Goal: Task Accomplishment & Management: Use online tool/utility

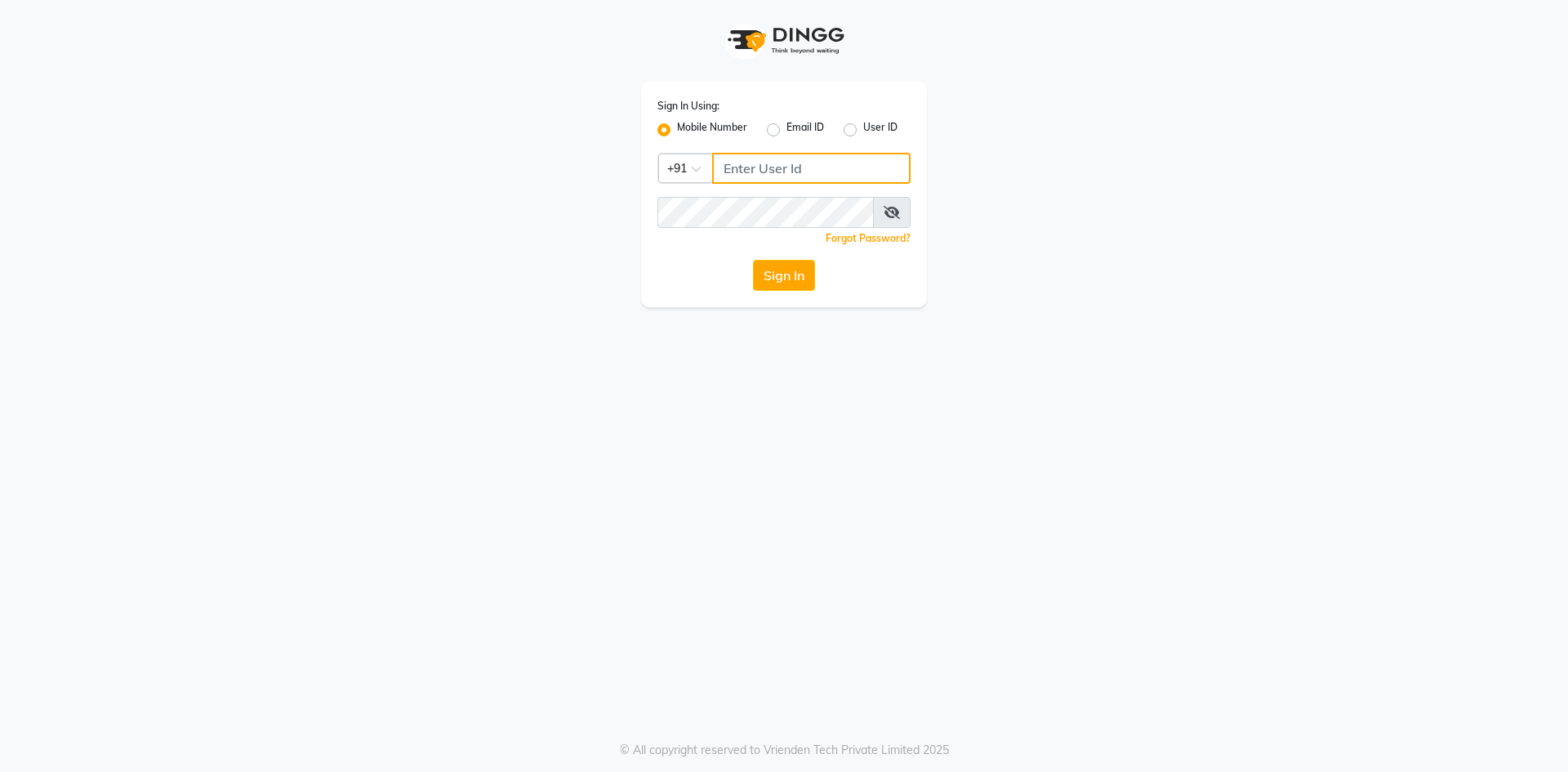
click at [761, 163] on input "Username" at bounding box center [811, 169] width 198 height 31
type input "6202268257"
click at [863, 507] on div "Sign In Using: Mobile Number Email ID User ID Country Code × [PHONE_NUMBER] Rem…" at bounding box center [784, 386] width 1568 height 772
click at [766, 273] on button "Sign In" at bounding box center [783, 276] width 62 height 31
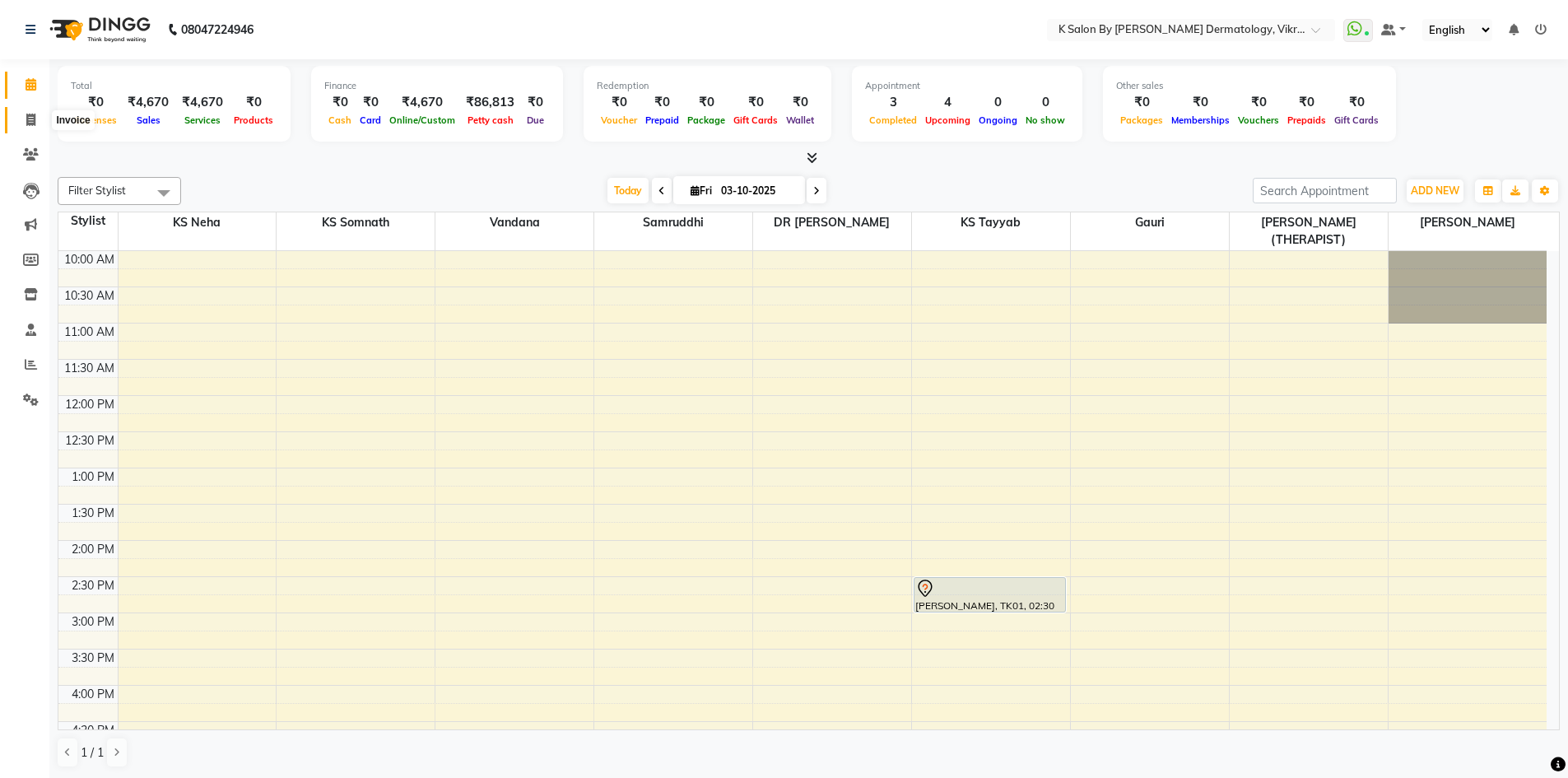
click at [29, 119] on icon at bounding box center [31, 120] width 9 height 12
select select "6798"
select select "service"
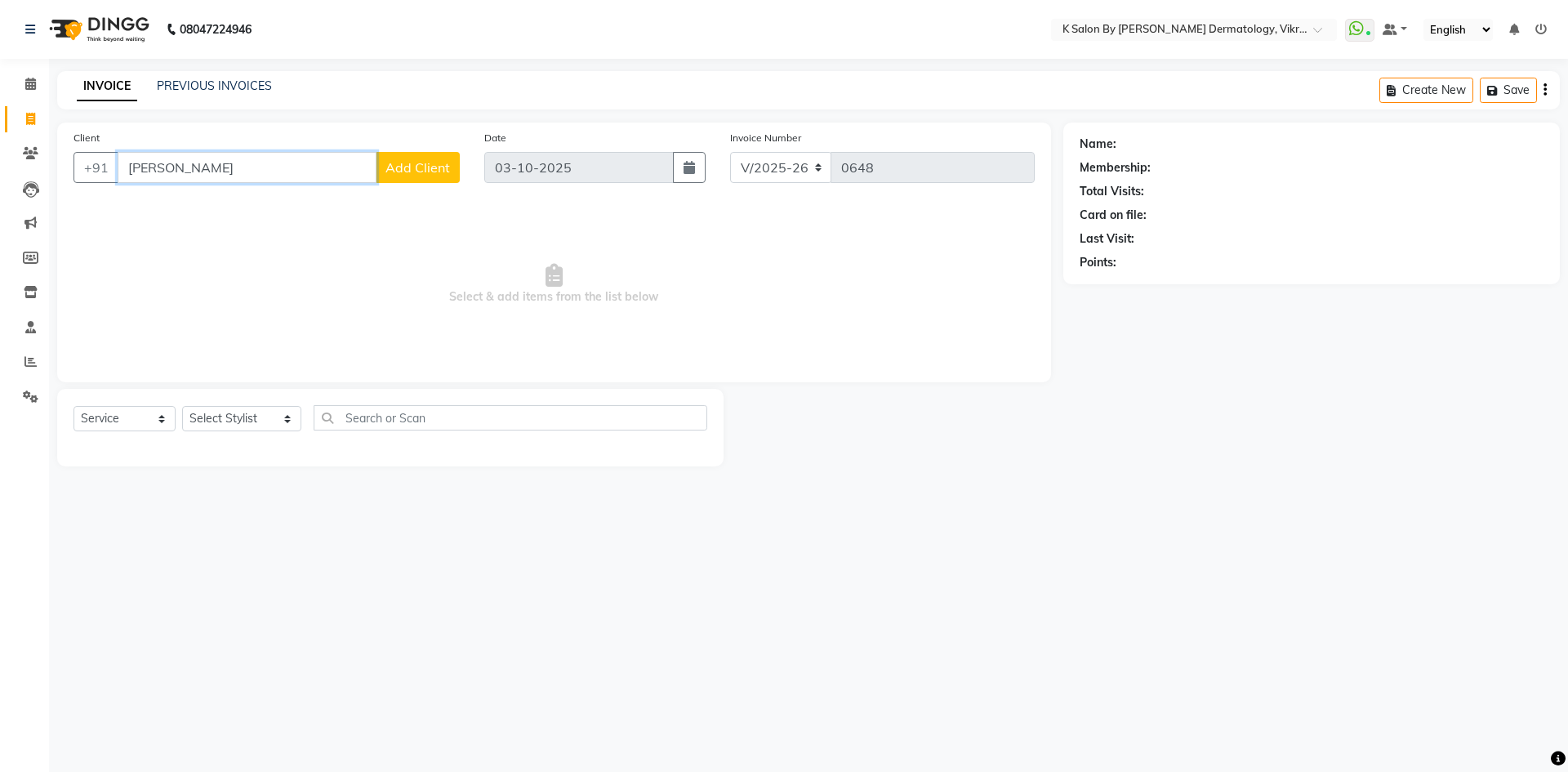
click at [177, 161] on input "[PERSON_NAME]" at bounding box center [247, 168] width 259 height 31
type input "s"
click at [283, 421] on select "Select Stylist DR [PERSON_NAME] KS Neha KS Somnath KS Tayyab k suraj Manager [P…" at bounding box center [242, 419] width 120 height 26
select select "58543"
click at [183, 406] on select "Select Stylist DR [PERSON_NAME] KS Neha KS Somnath KS Tayyab k suraj Manager [P…" at bounding box center [242, 419] width 120 height 26
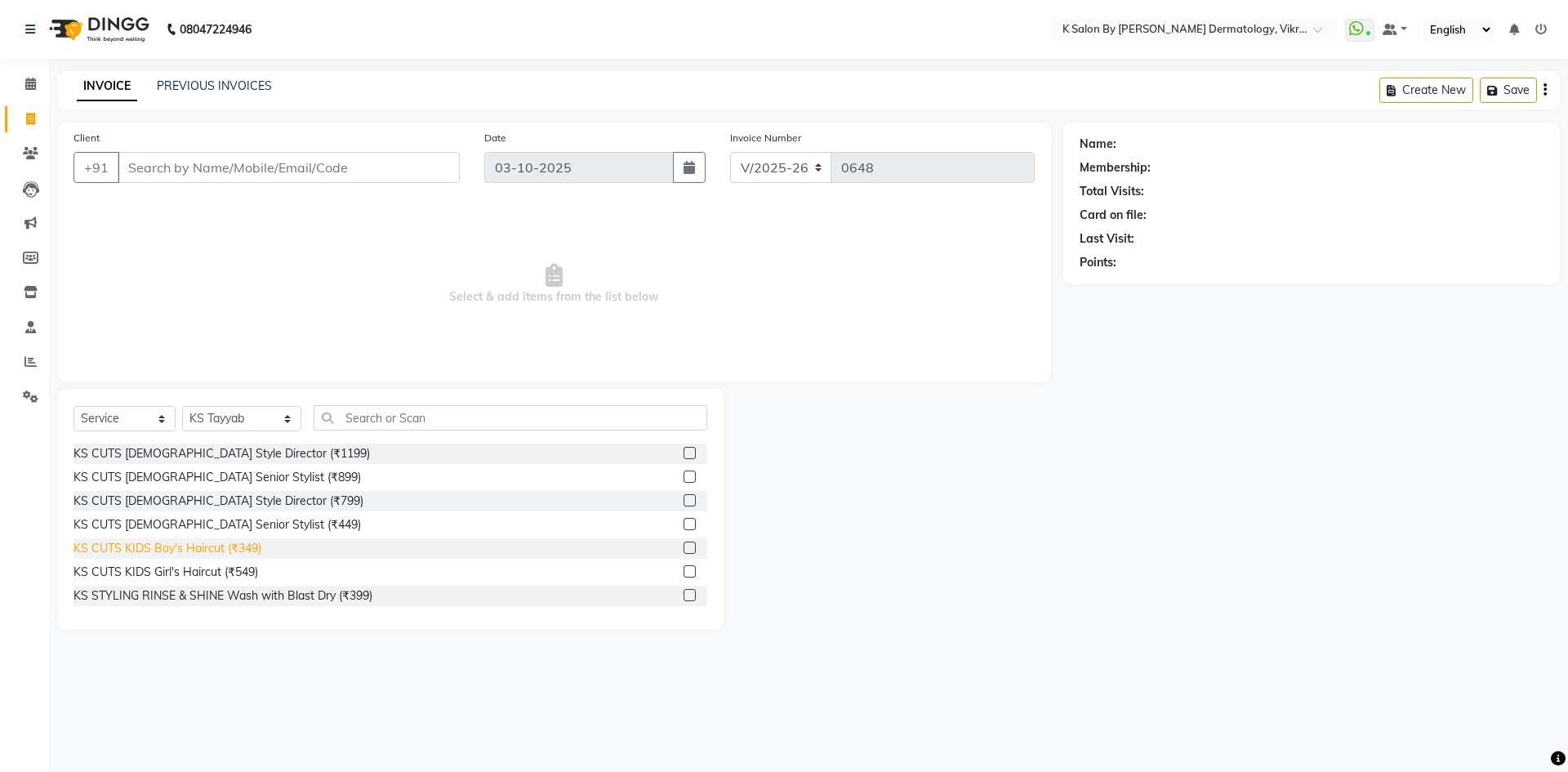
click at [207, 542] on div "KS CUTS KIDS Boy's Haircut (₹349)" at bounding box center [167, 547] width 187 height 17
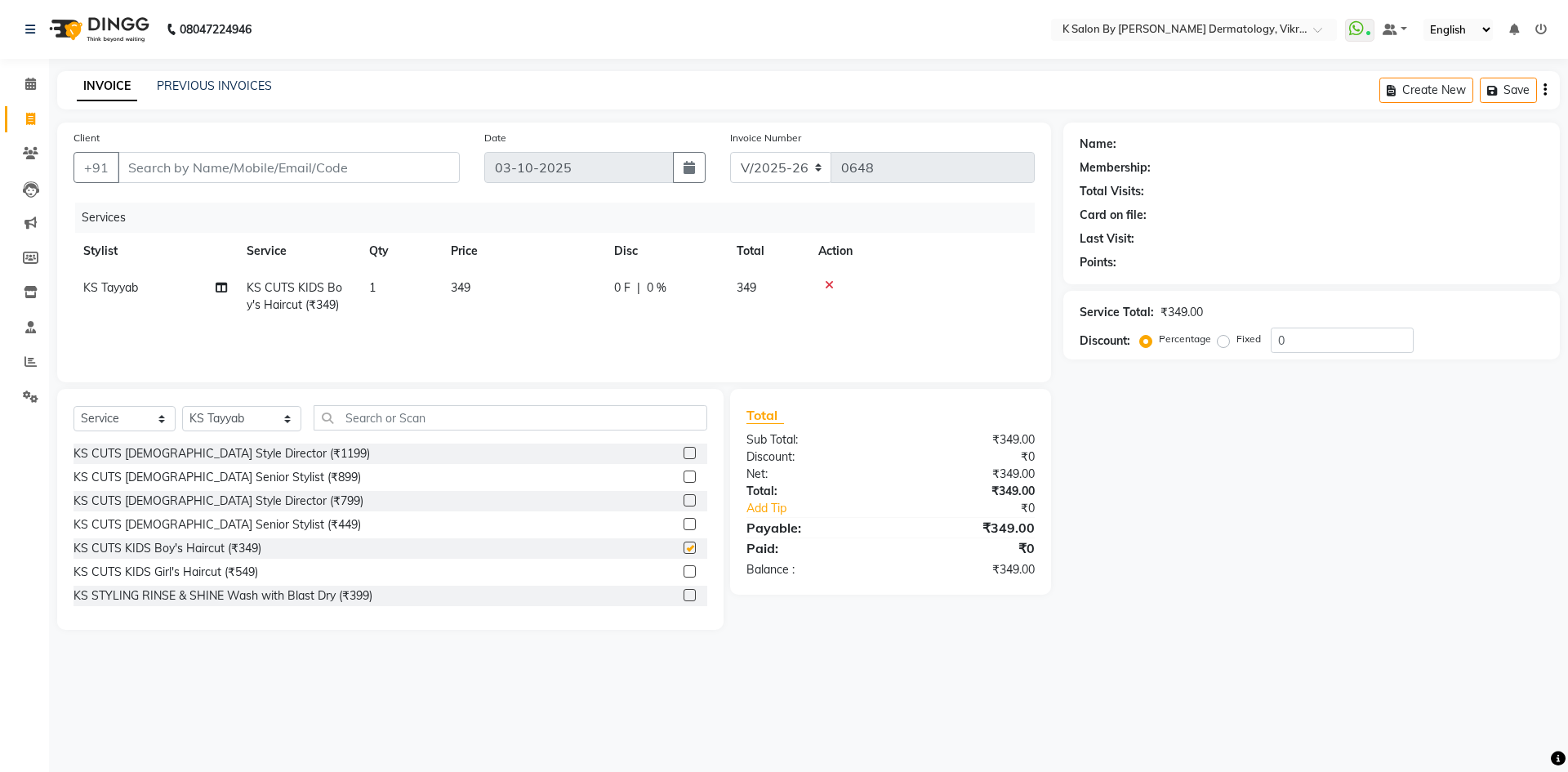
checkbox input "false"
click at [510, 275] on td "349" at bounding box center [522, 296] width 163 height 54
select select "58543"
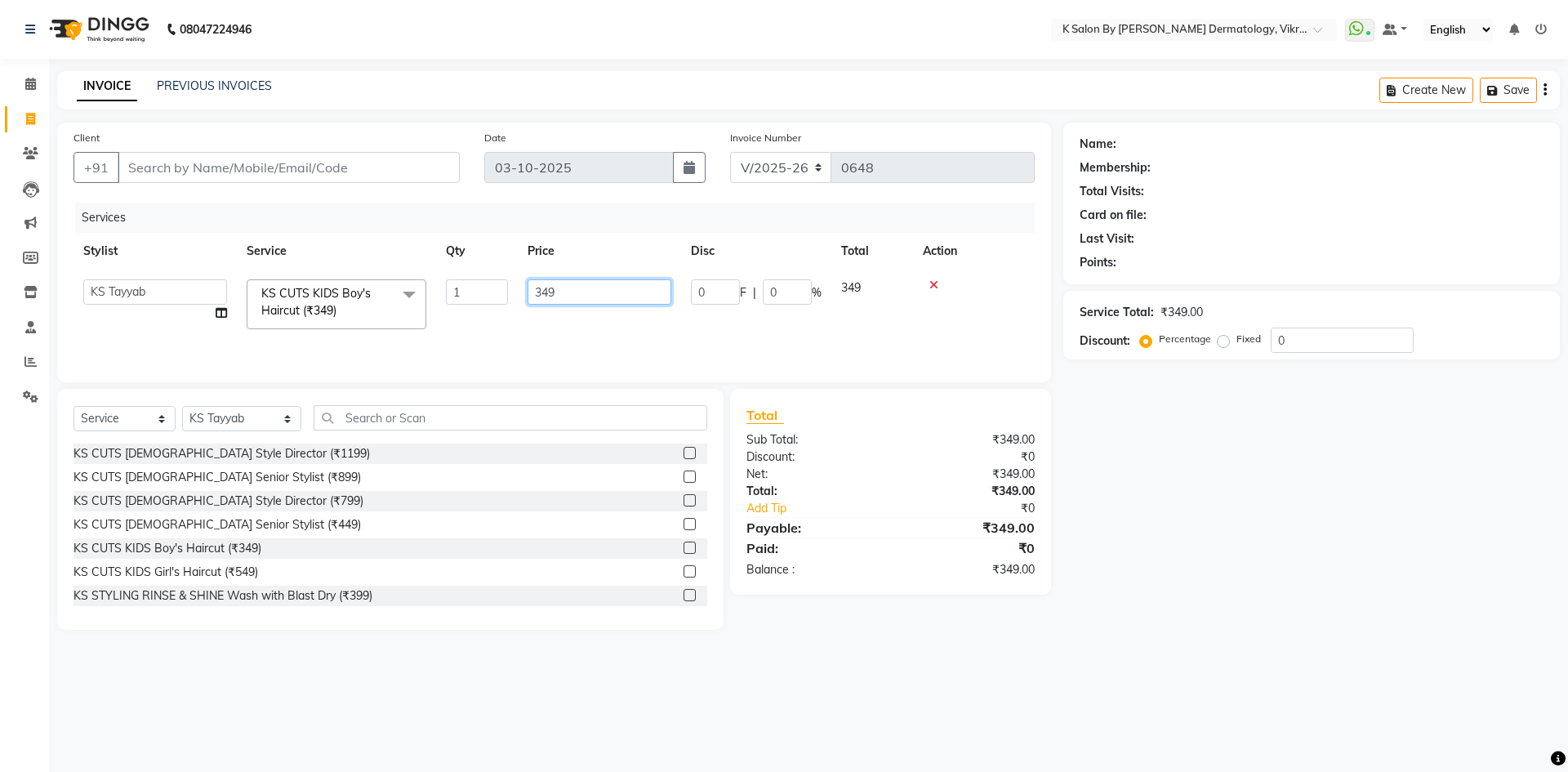
click at [578, 285] on input "349" at bounding box center [600, 292] width 144 height 26
type input "300"
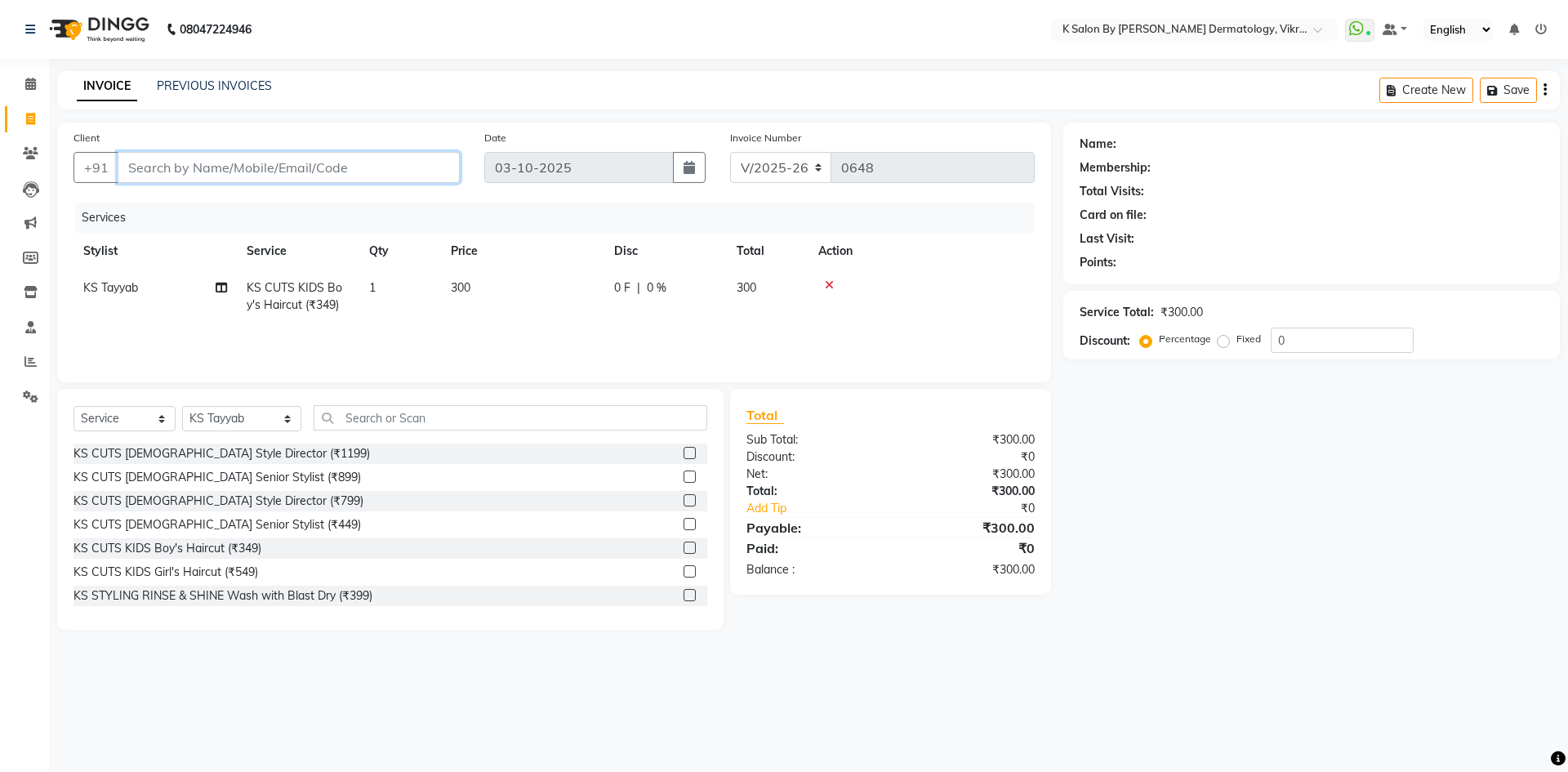
click at [161, 173] on input "Client" at bounding box center [288, 168] width 342 height 31
click at [155, 168] on input "Client" at bounding box center [288, 168] width 342 height 31
click at [201, 573] on div "KS CUTS KIDS Girl's Haircut (₹549)" at bounding box center [166, 571] width 184 height 17
checkbox input "false"
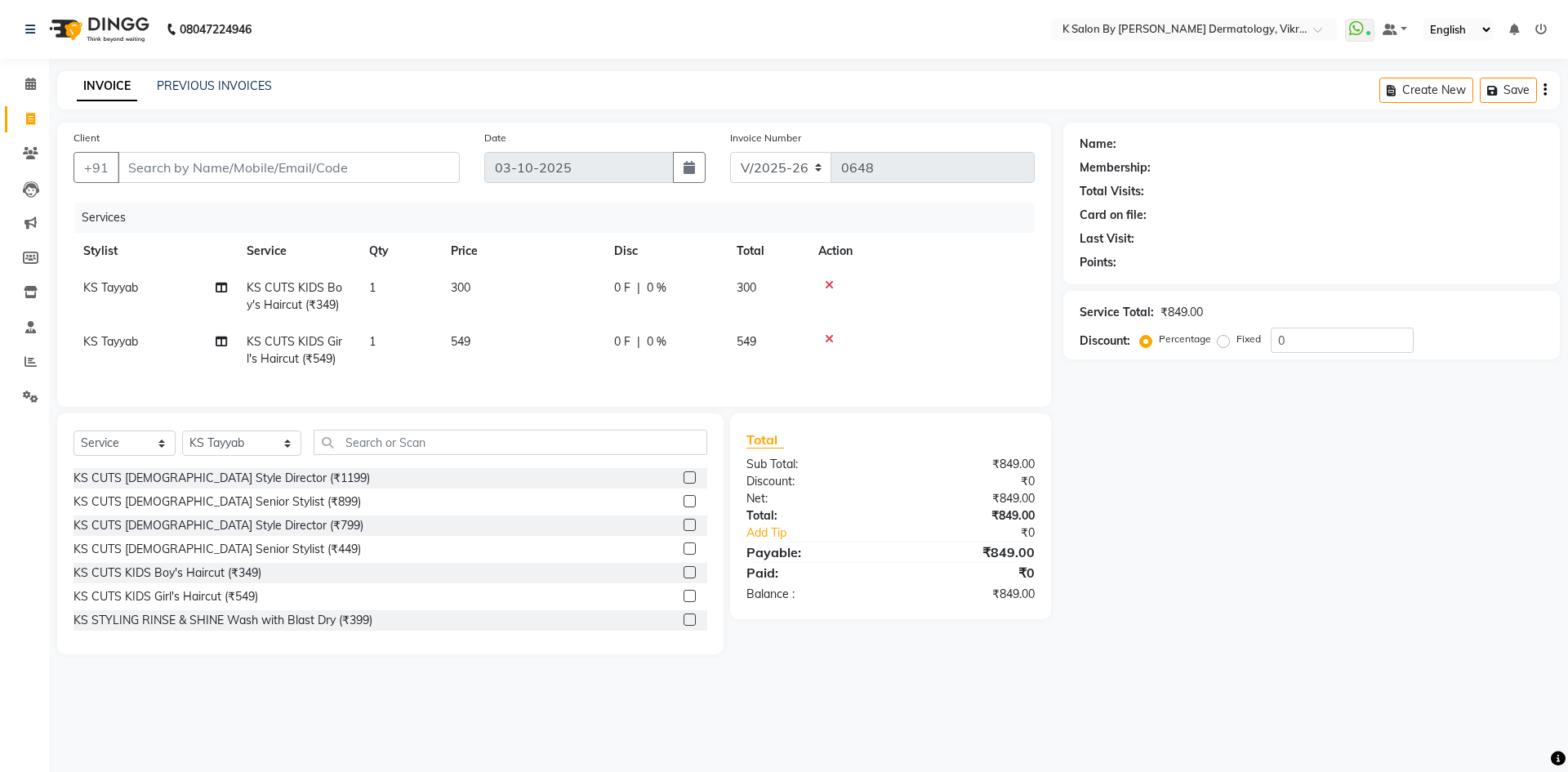
click at [486, 351] on td "549" at bounding box center [522, 350] width 163 height 54
select select "58543"
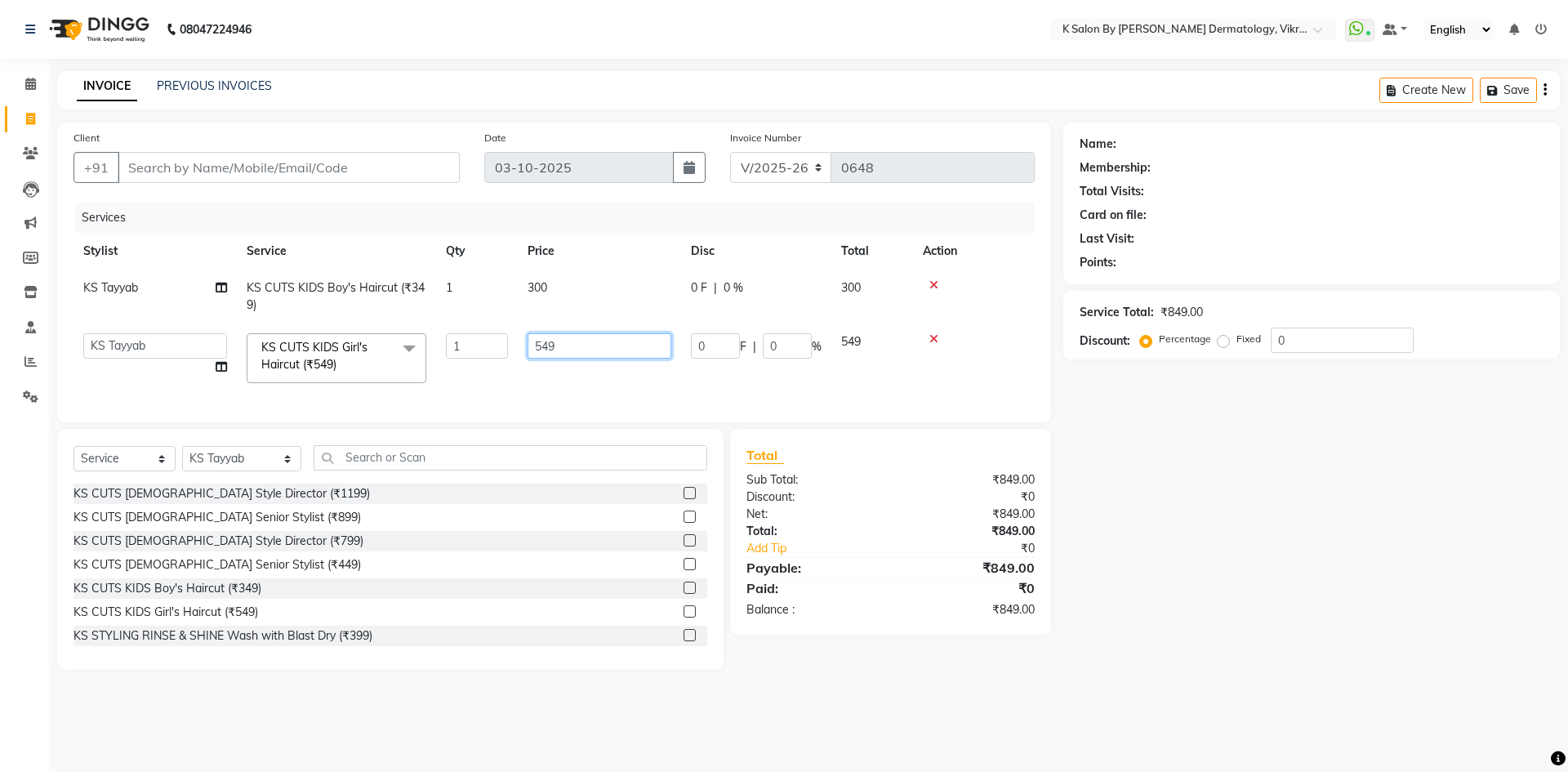
click at [578, 347] on input "549" at bounding box center [600, 346] width 144 height 26
type input "5"
type input "450"
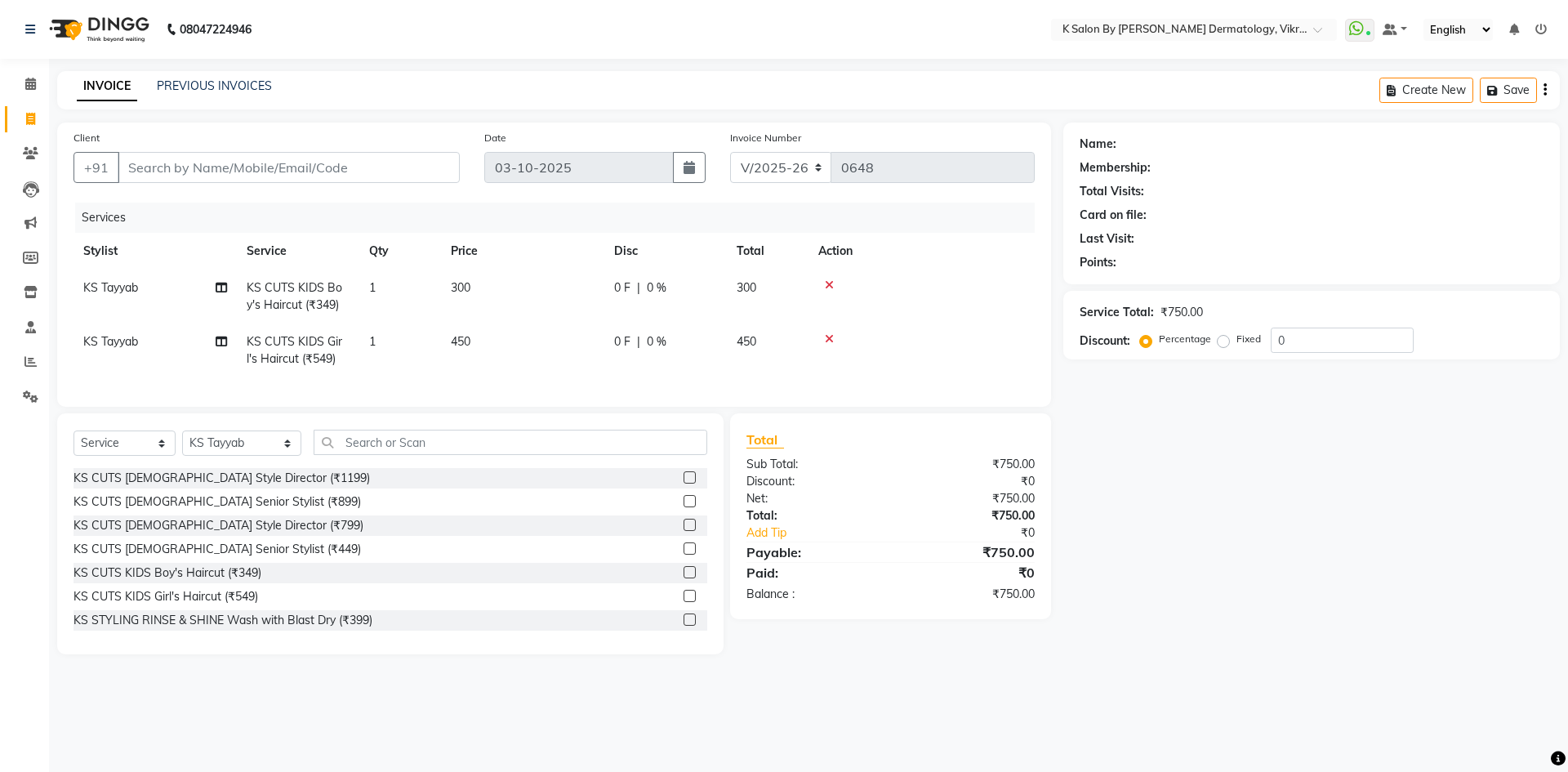
click at [472, 333] on tr "KS Tayyab KS CUTS KIDS Girl's Haircut (₹549) 1 450 0 F | 0 % 450" at bounding box center [554, 350] width 962 height 54
click at [172, 168] on input "Client" at bounding box center [288, 168] width 342 height 31
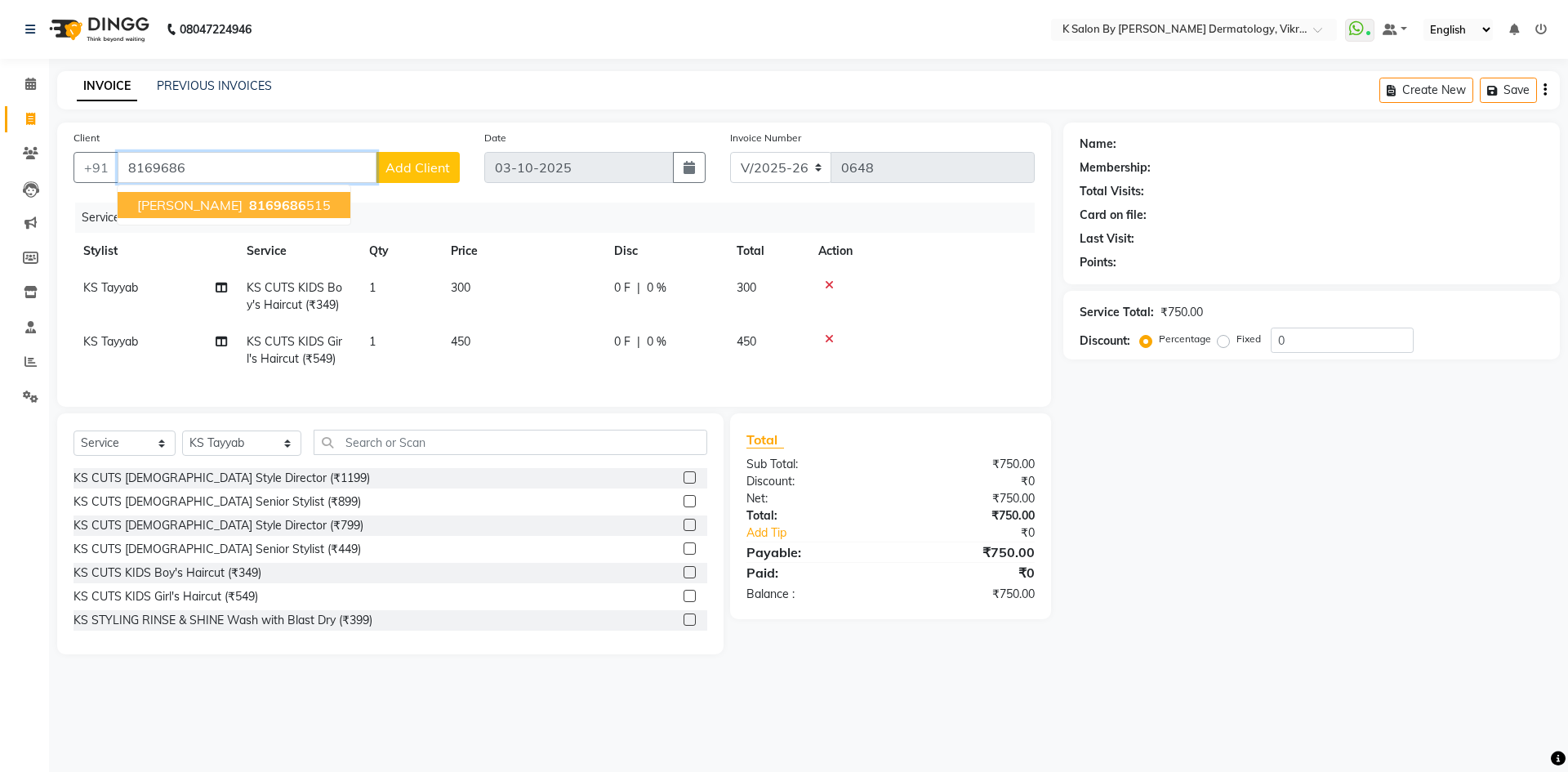
click at [249, 204] on span "8169686" at bounding box center [278, 205] width 57 height 17
type input "8169686515"
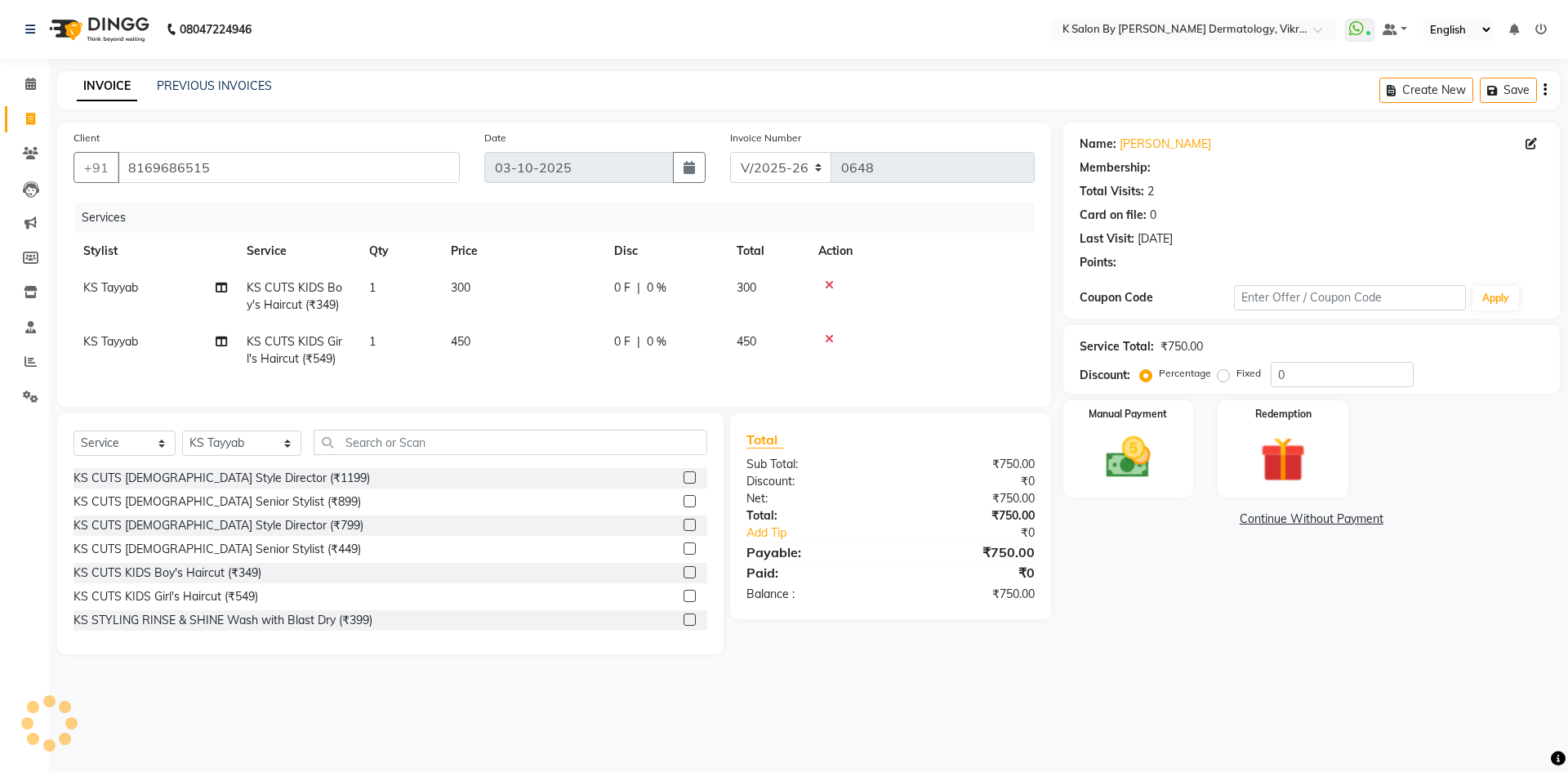
select select "1: Object"
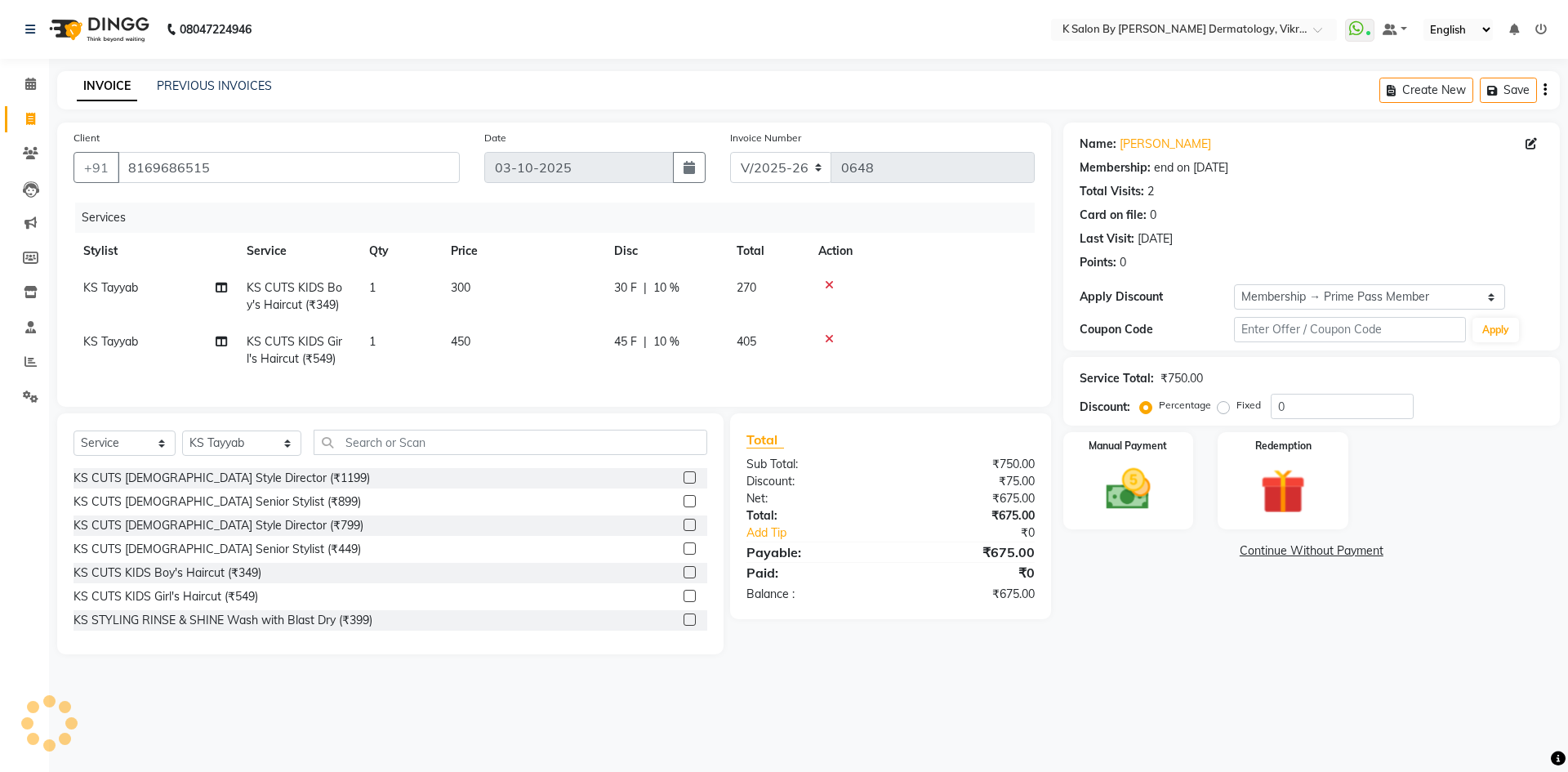
type input "10"
click at [1090, 469] on img at bounding box center [1127, 489] width 76 height 54
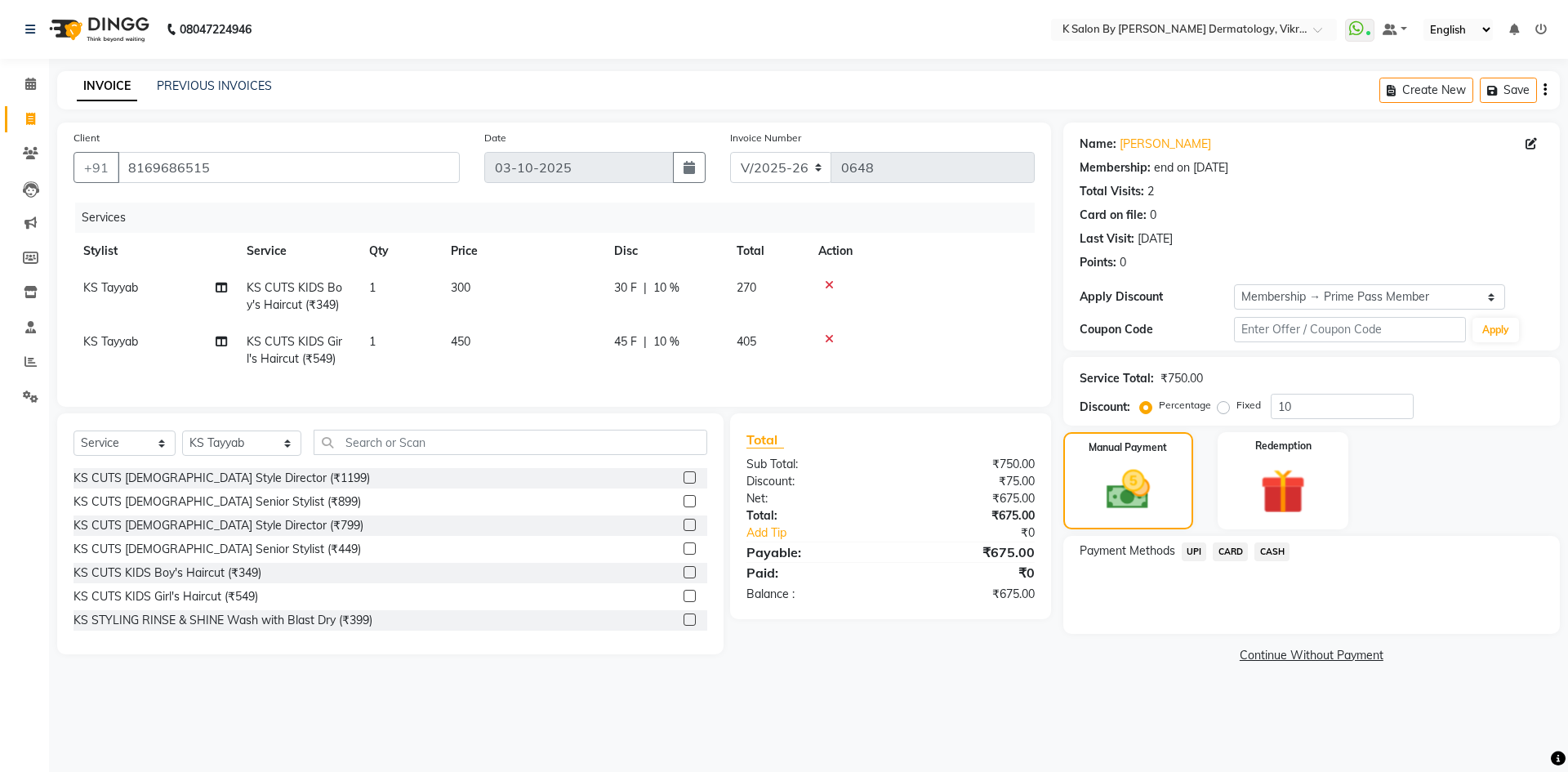
click at [1193, 548] on span "UPI" at bounding box center [1194, 551] width 26 height 19
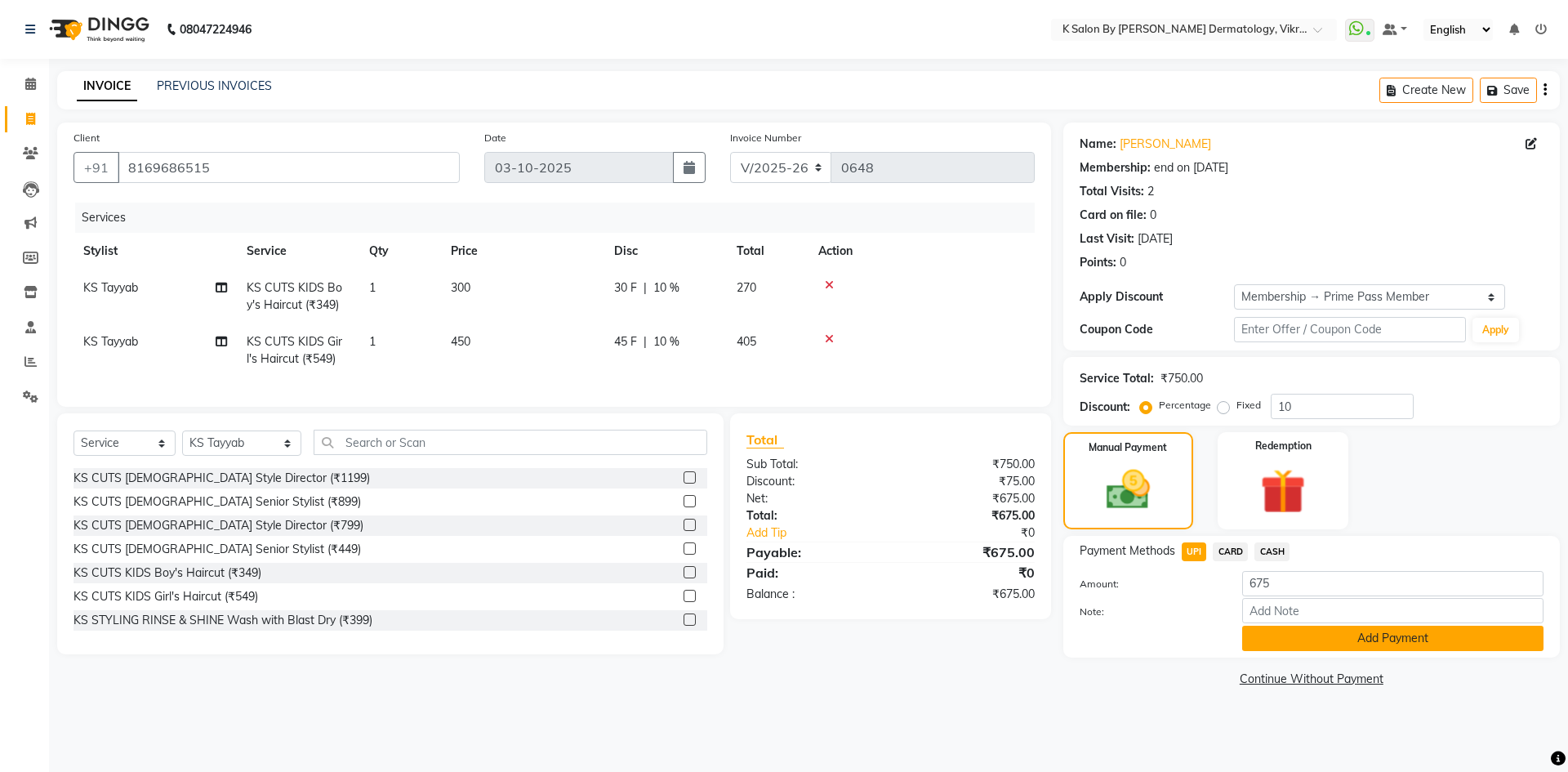
click at [1370, 643] on button "Add Payment" at bounding box center [1392, 639] width 301 height 26
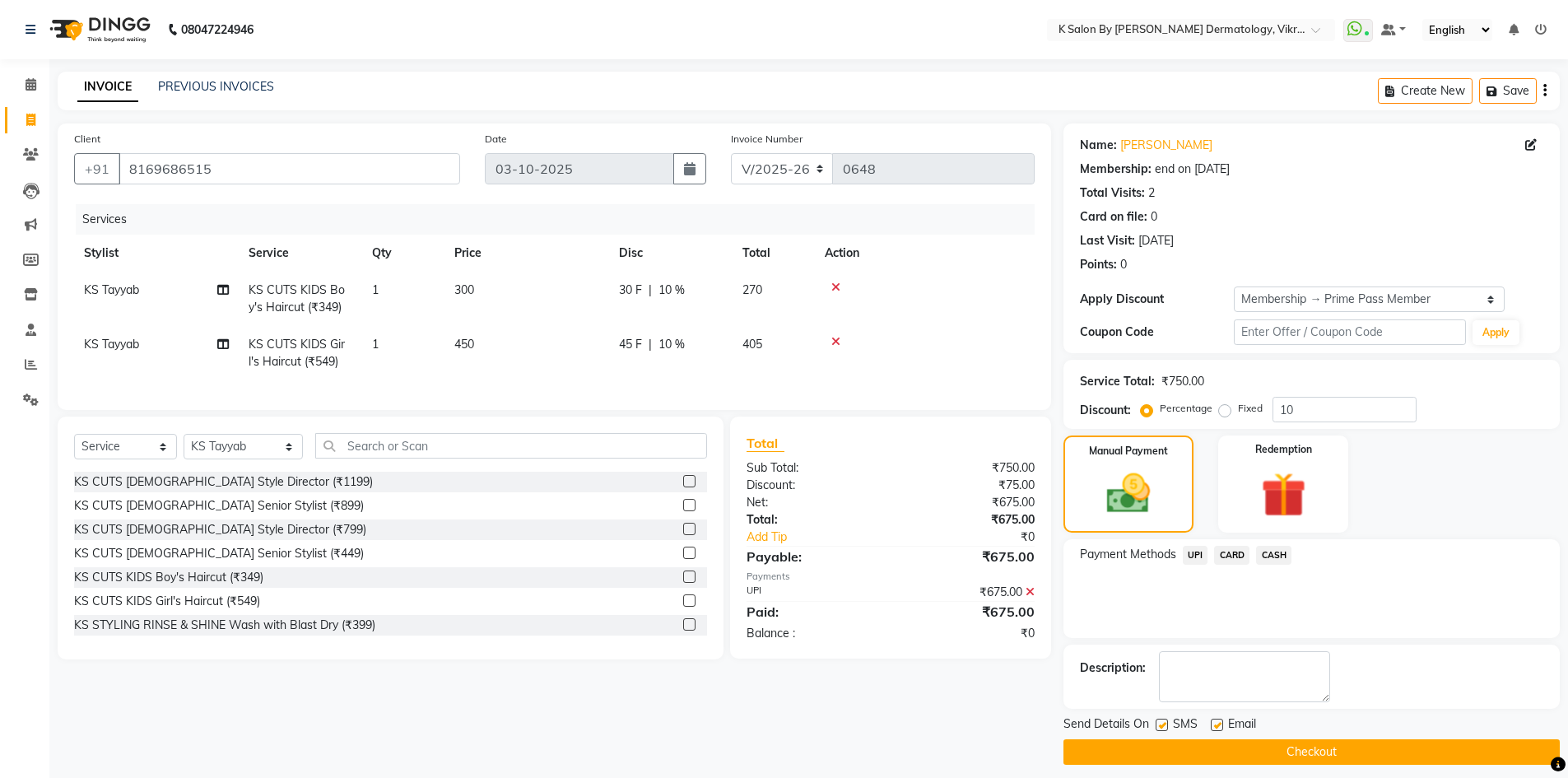
click at [1285, 752] on button "Checkout" at bounding box center [1311, 752] width 496 height 26
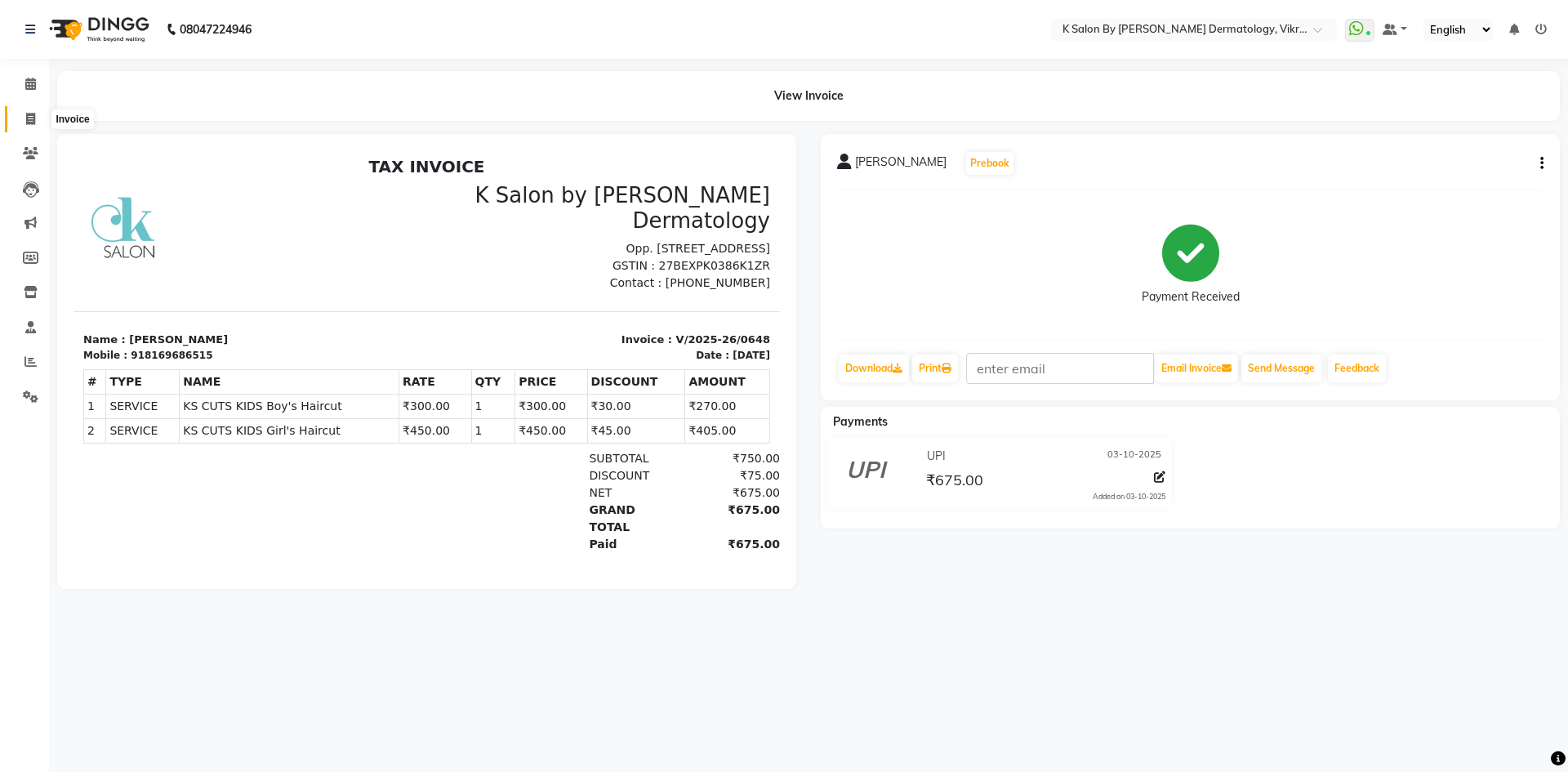
click at [35, 120] on icon at bounding box center [30, 119] width 9 height 12
select select "6798"
select select "service"
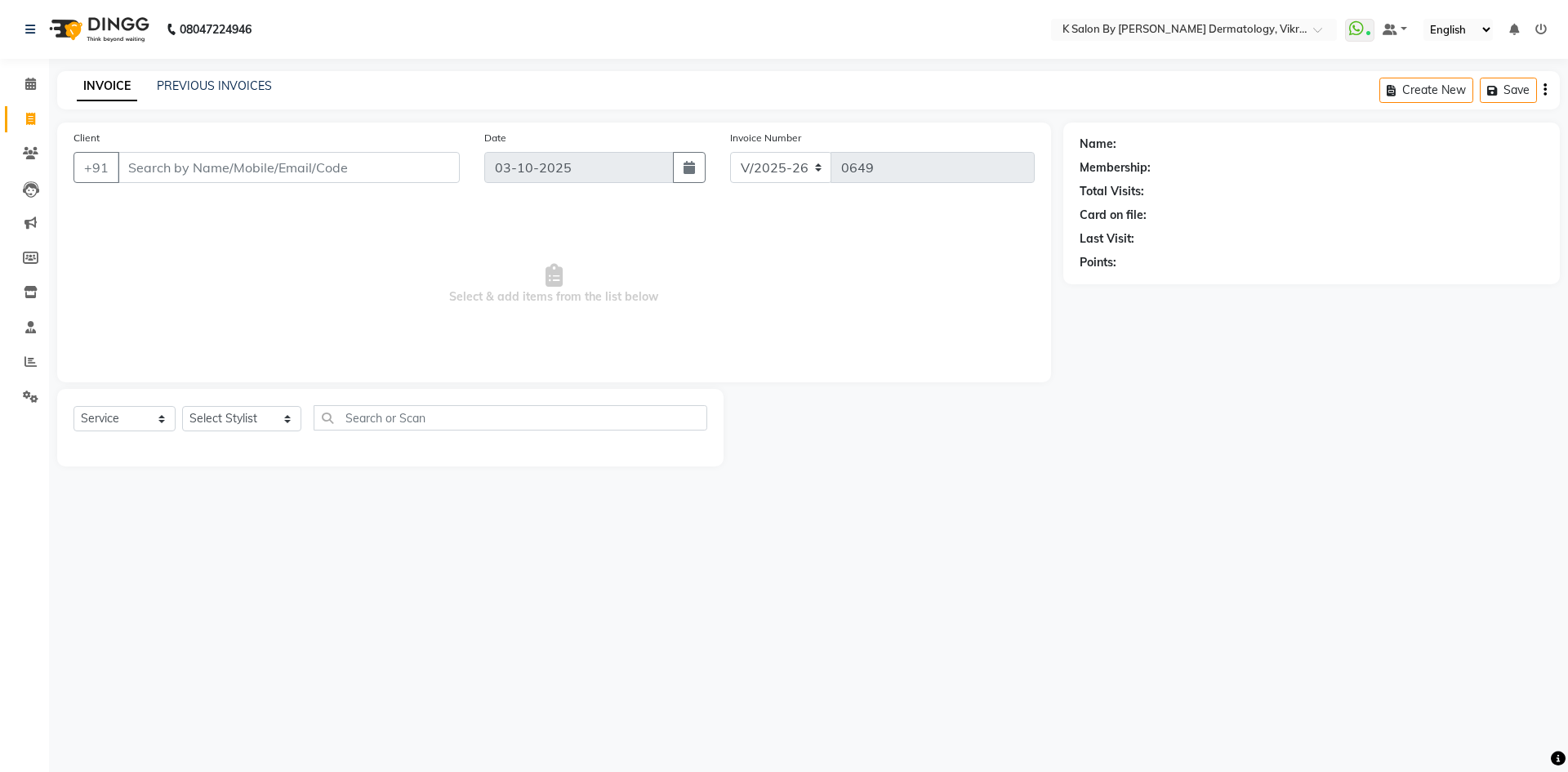
click at [173, 168] on input "Client" at bounding box center [288, 168] width 342 height 31
click at [197, 175] on input "Client" at bounding box center [288, 168] width 342 height 31
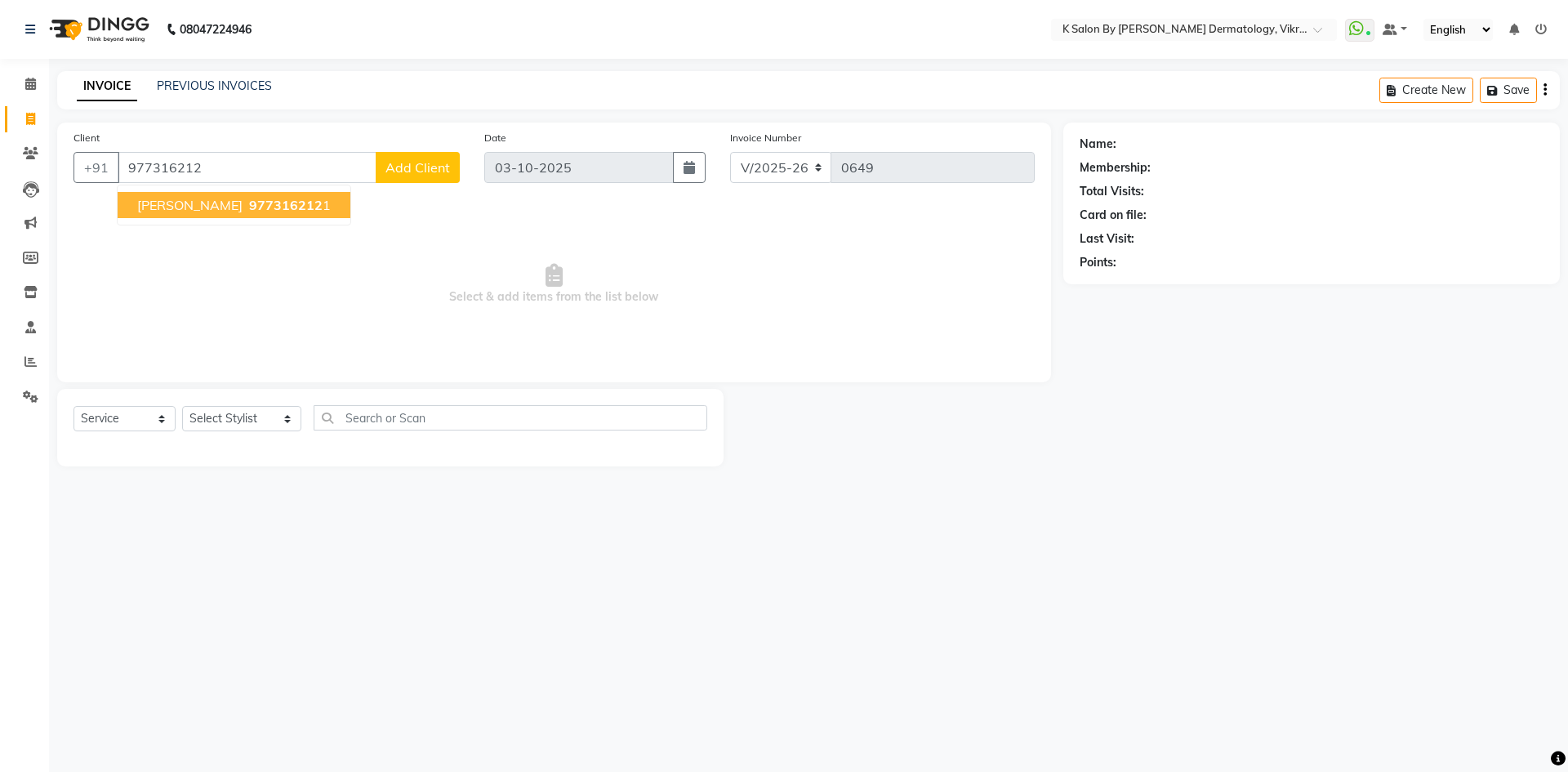
click at [217, 197] on button "[PERSON_NAME] 977316212 1" at bounding box center [234, 205] width 233 height 26
type input "9773162121"
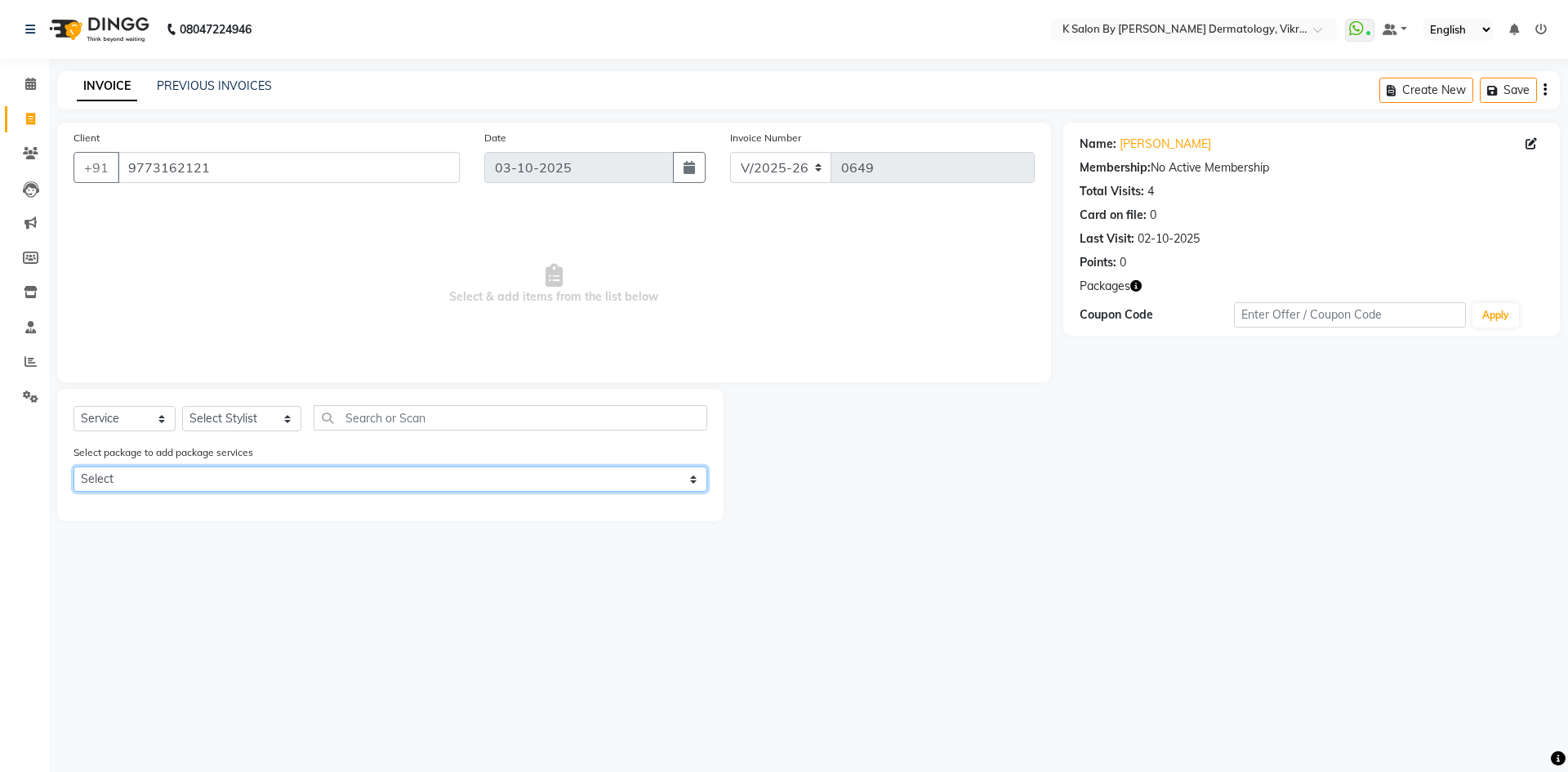
click at [702, 482] on select "Select Swedish Massage 60Mins (5+1 Sessions)" at bounding box center [391, 479] width 634 height 26
select select "1: Object"
click at [74, 466] on select "Select Swedish Massage 60Mins (5+1 Sessions)" at bounding box center [391, 479] width 634 height 26
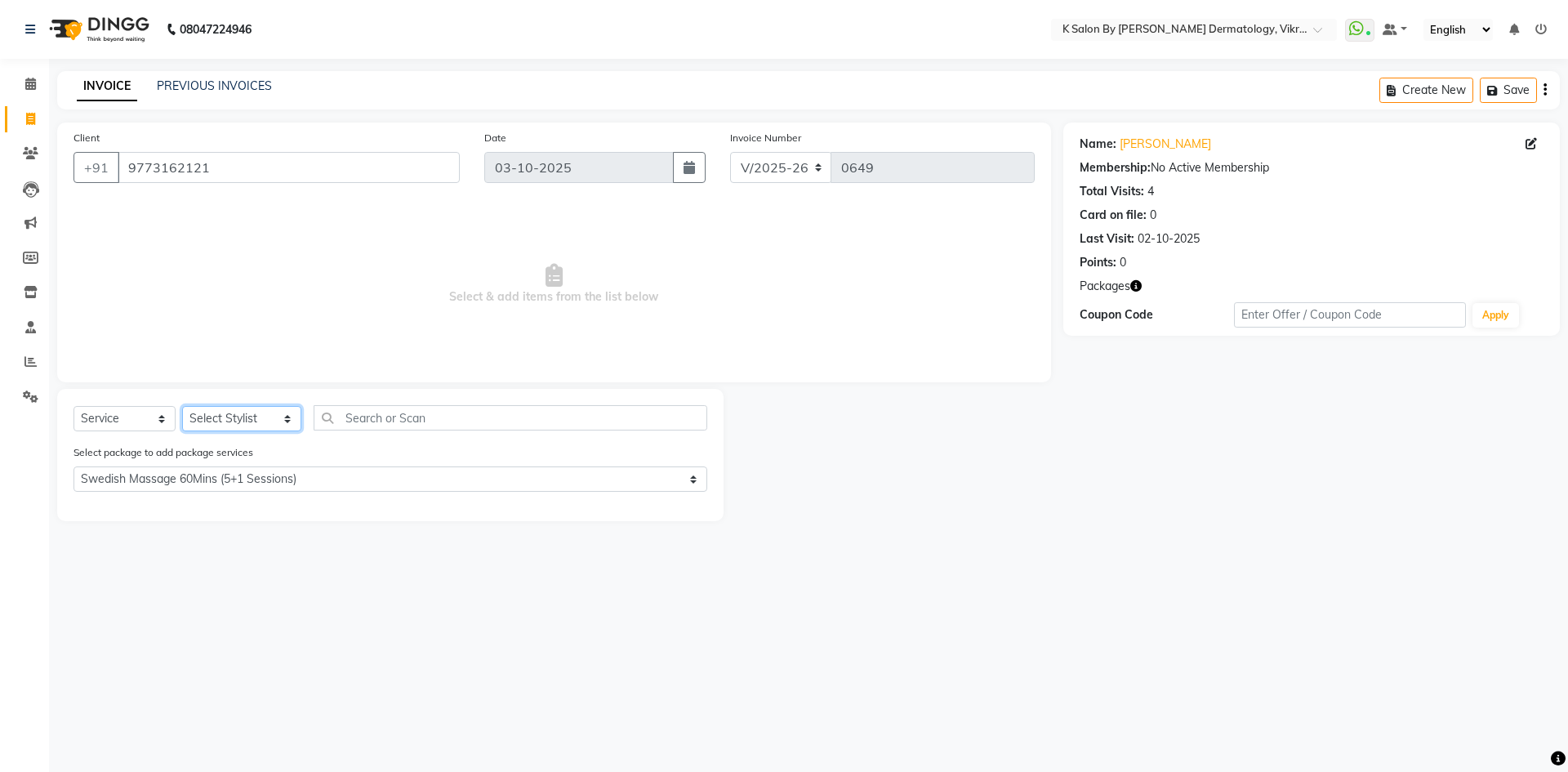
click at [276, 419] on select "Select Stylist DR [PERSON_NAME] KS Neha KS Somnath KS Tayyab k suraj Manager [P…" at bounding box center [242, 419] width 120 height 26
select select "63937"
click at [183, 406] on select "Select Stylist DR [PERSON_NAME] KS Neha KS Somnath KS Tayyab k suraj Manager [P…" at bounding box center [242, 419] width 120 height 26
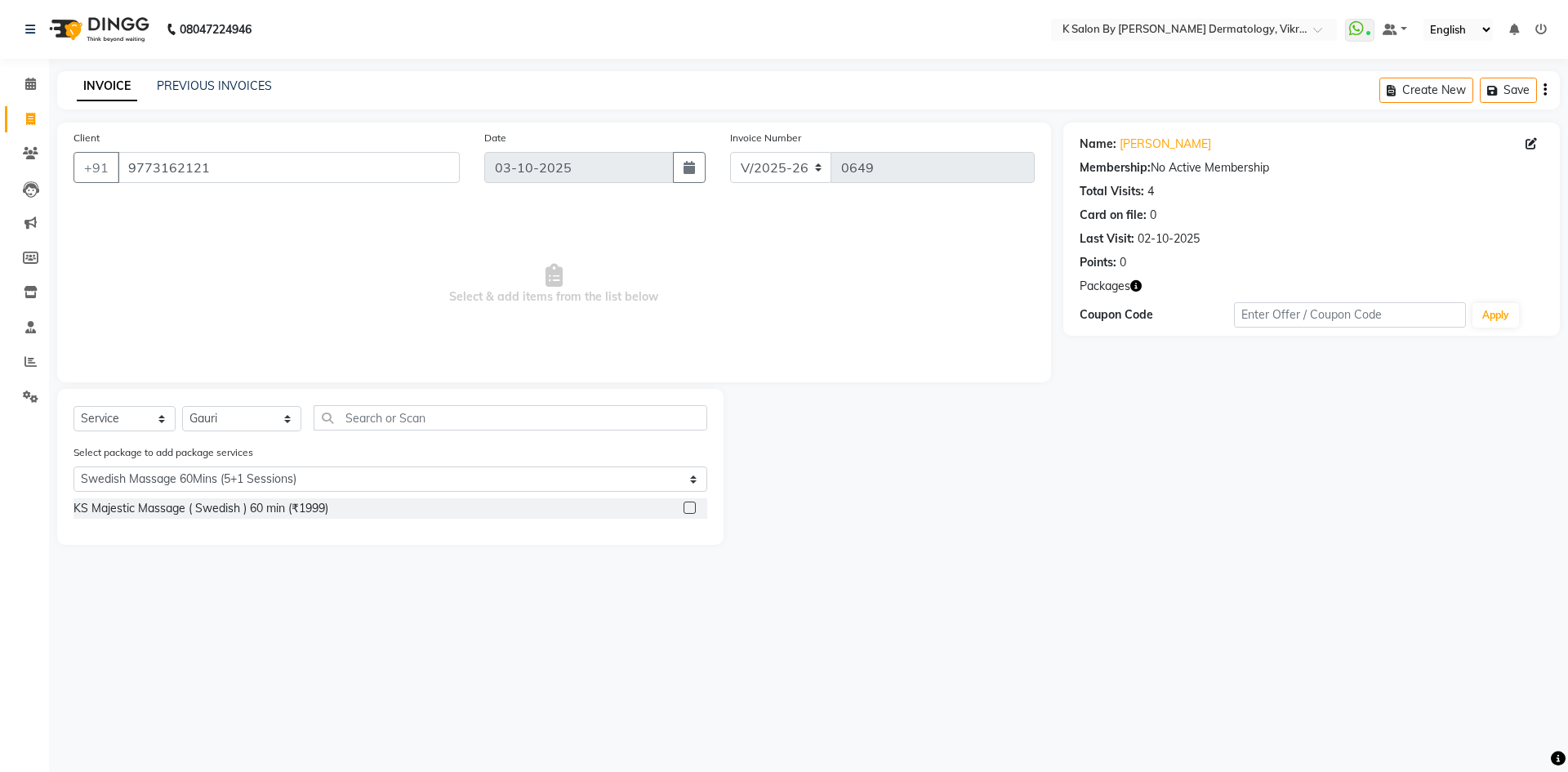
click at [388, 403] on div "Select Service Product Membership Package Voucher Prepaid Gift Card Select Styl…" at bounding box center [390, 466] width 666 height 156
click at [599, 479] on select "Select Swedish Massage 60Mins (5+1 Sessions)" at bounding box center [391, 479] width 634 height 26
click at [74, 466] on select "Select Swedish Massage 60Mins (5+1 Sessions)" at bounding box center [391, 479] width 634 height 26
click at [353, 417] on input "text" at bounding box center [510, 418] width 393 height 26
type input "s"
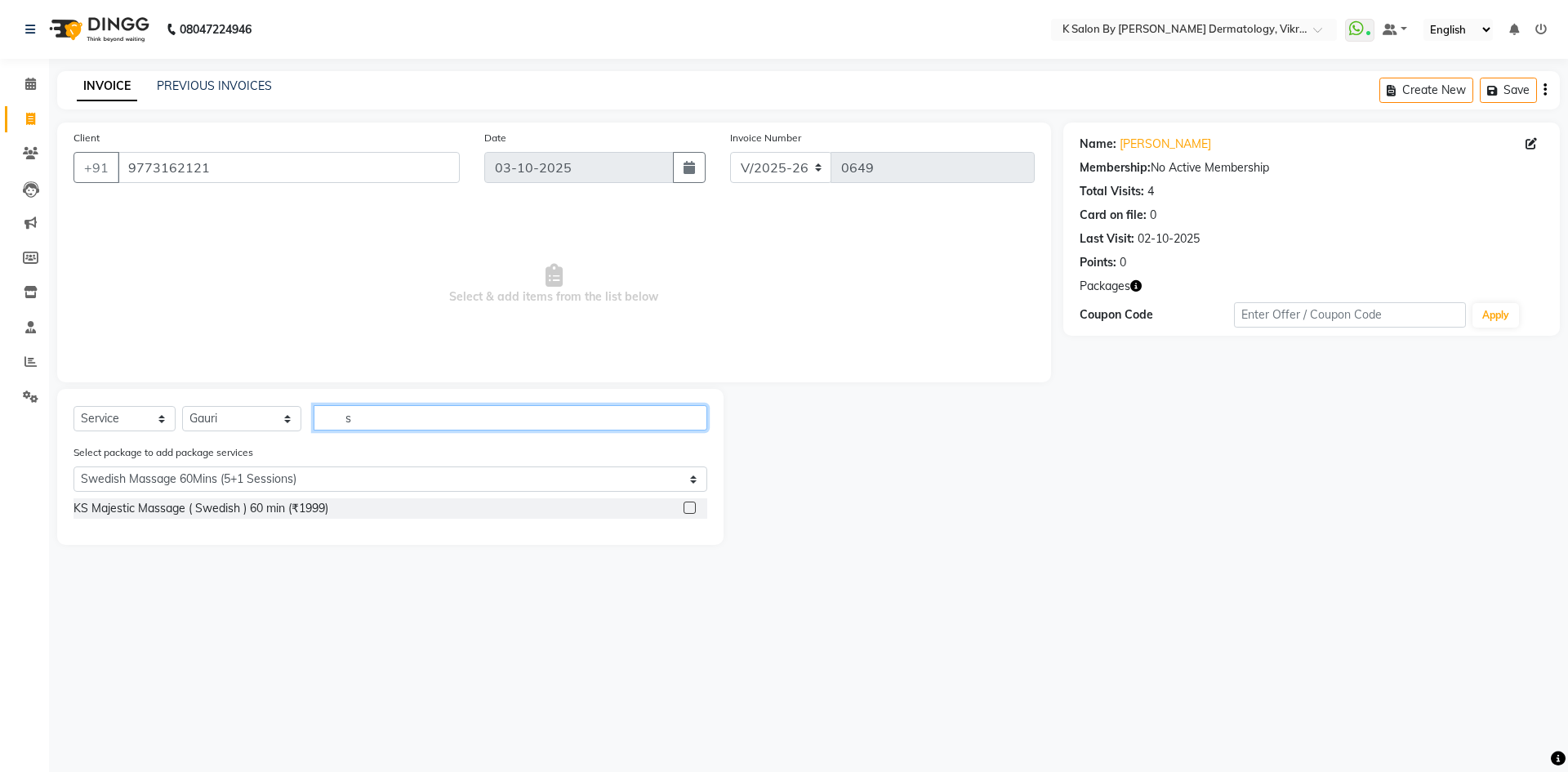
select select "0: undefined"
type input "swe"
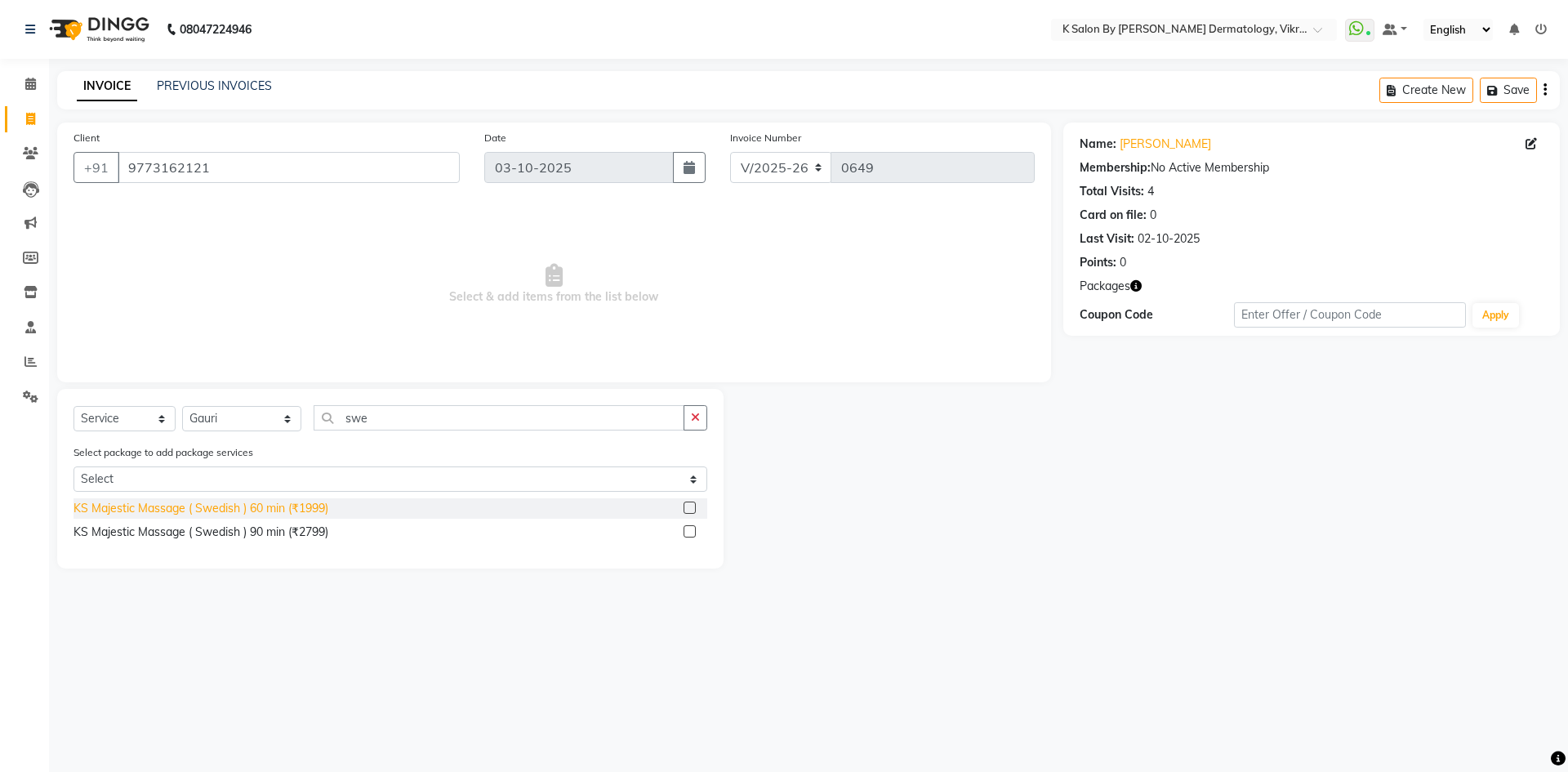
click at [261, 501] on div "KS Majestic Massage ( Swedish ) 60 min (₹1999)" at bounding box center [201, 507] width 255 height 17
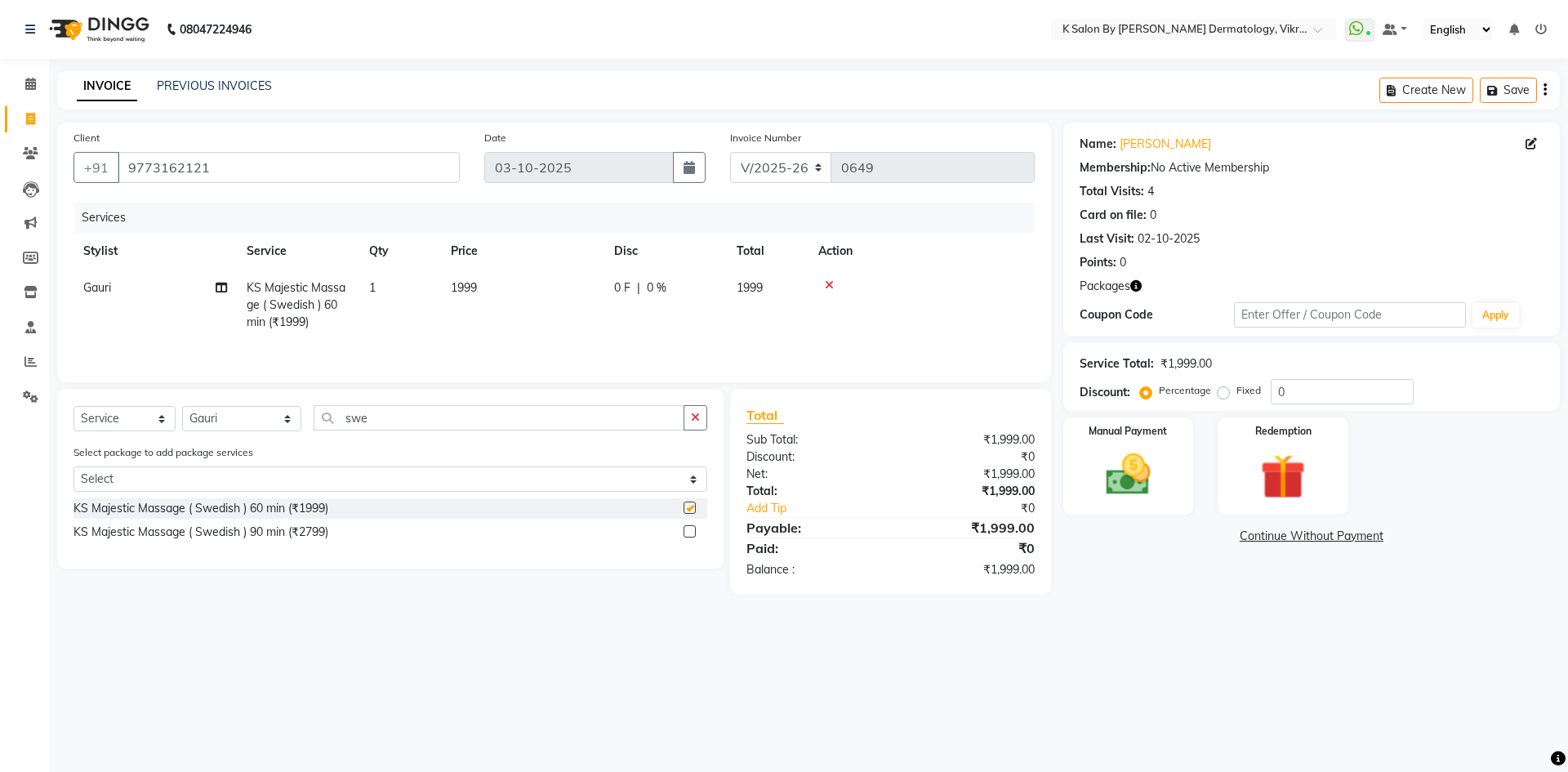
checkbox input "false"
click at [1289, 449] on img at bounding box center [1282, 476] width 76 height 58
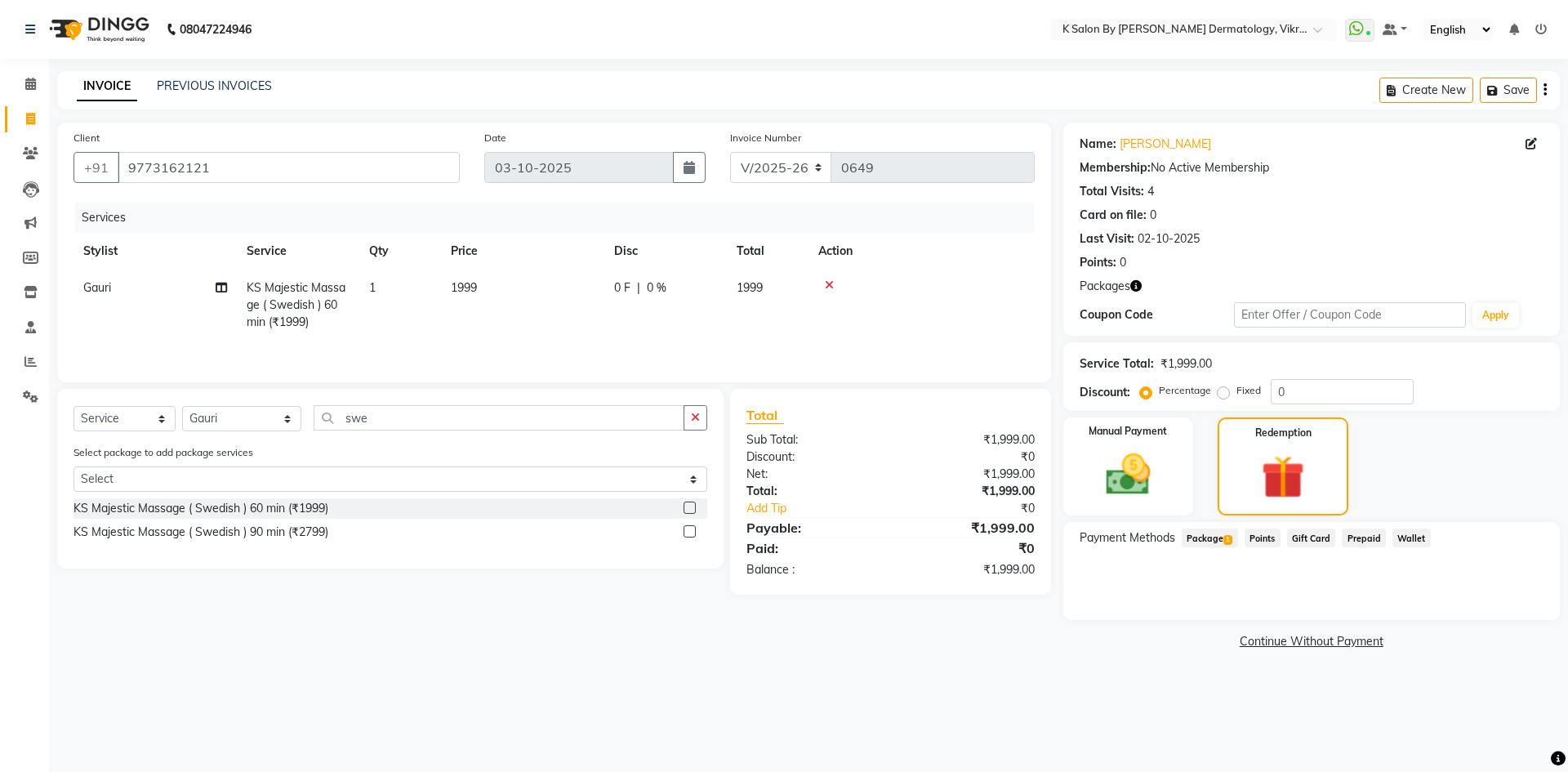
click at [1216, 535] on span "Package 1" at bounding box center [1209, 538] width 56 height 19
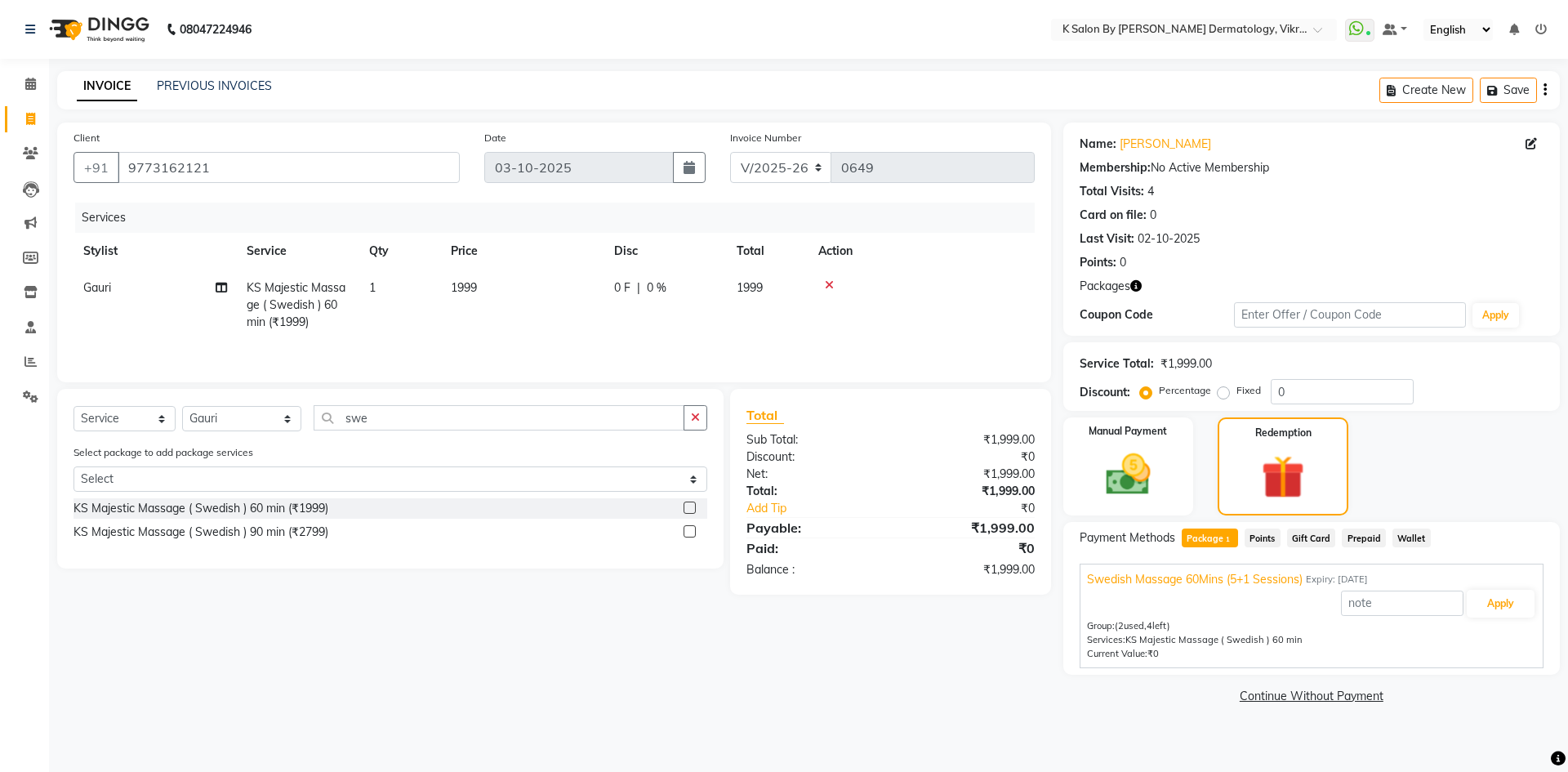
click at [874, 314] on td at bounding box center [921, 305] width 227 height 71
click at [1492, 609] on button "Apply" at bounding box center [1500, 603] width 68 height 27
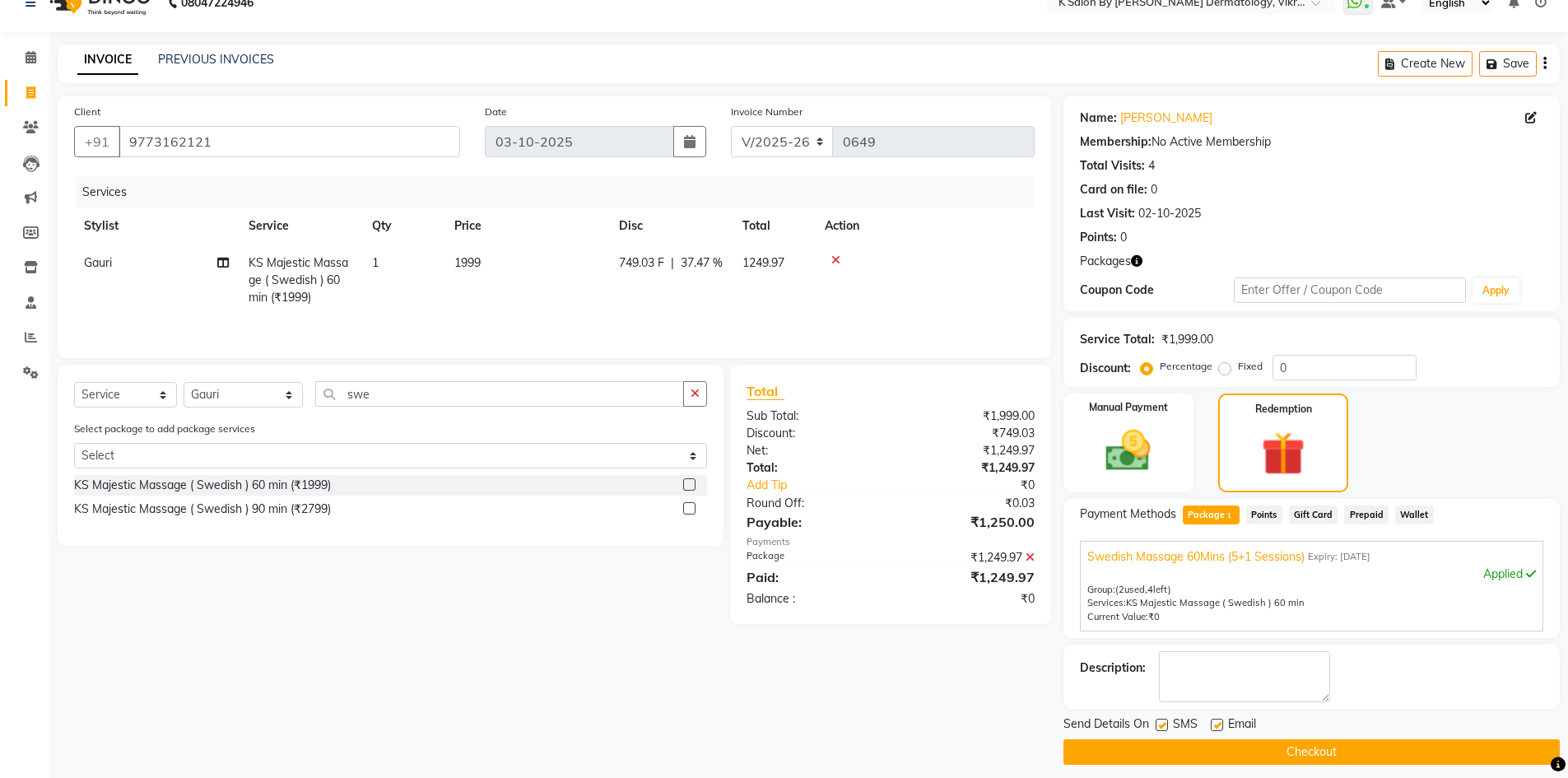
scroll to position [39, 0]
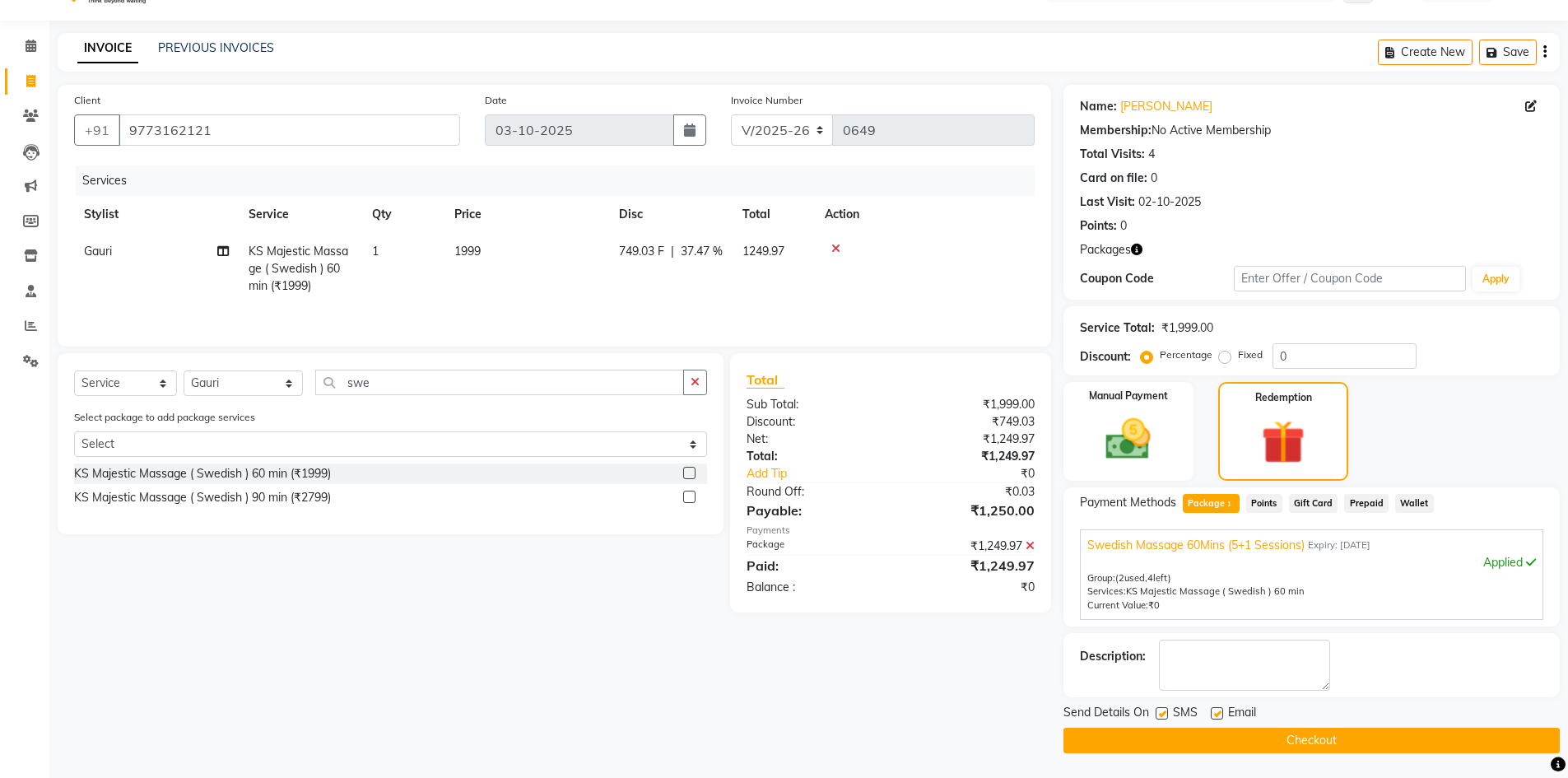
click at [1308, 738] on button "Checkout" at bounding box center [1311, 740] width 496 height 26
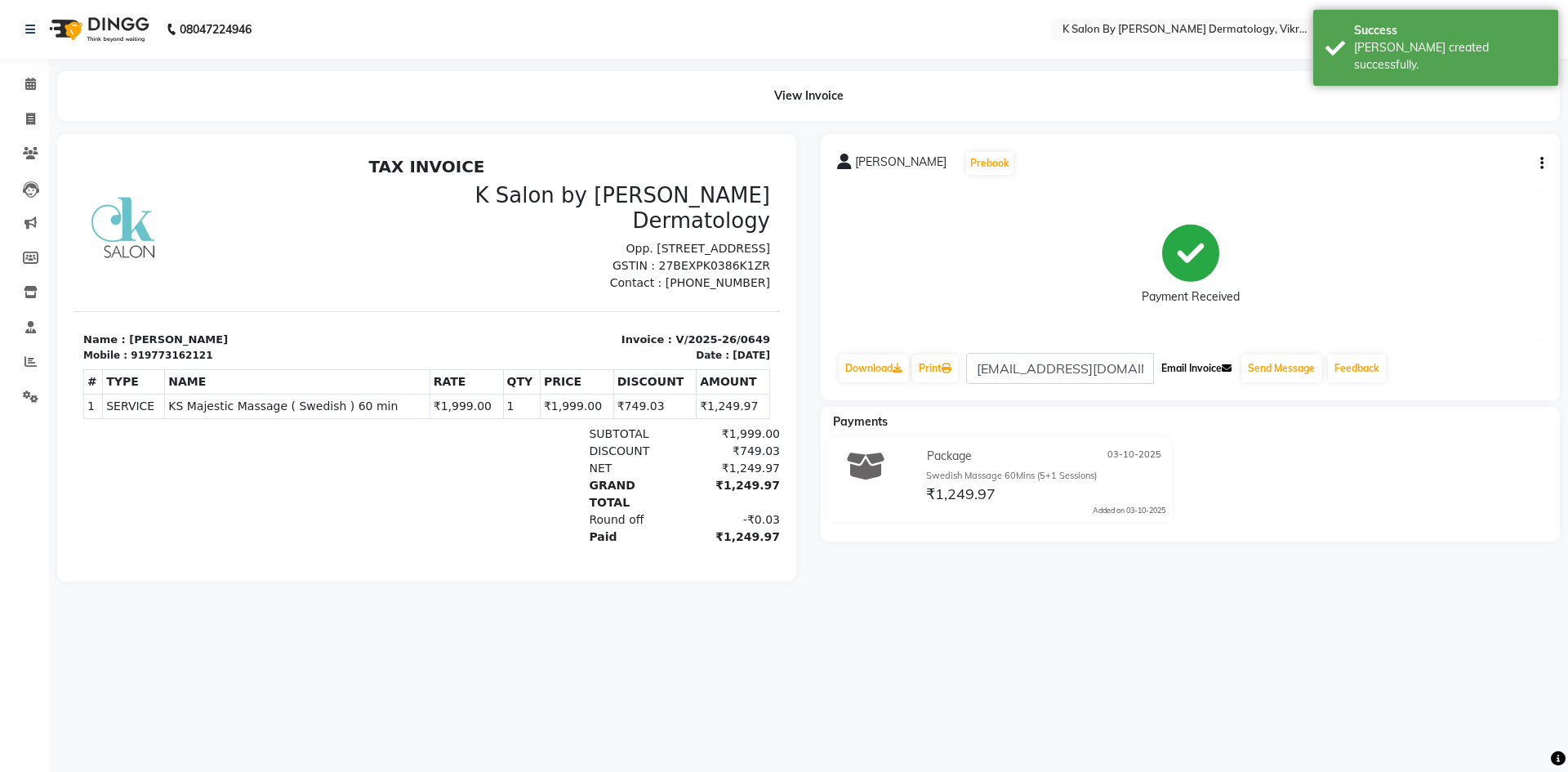
click at [1221, 365] on button "Email Invoice" at bounding box center [1196, 368] width 83 height 27
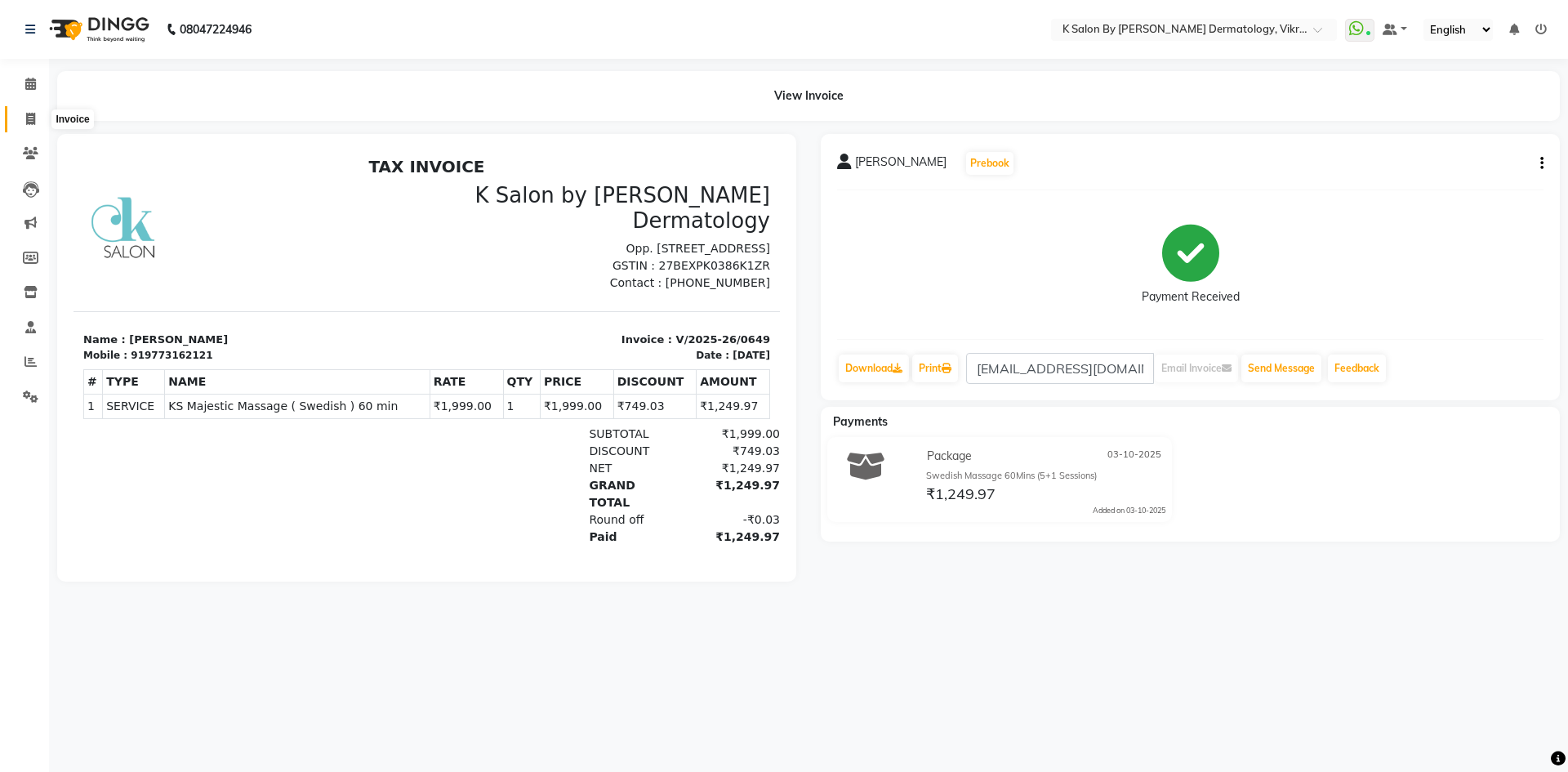
click at [31, 113] on icon at bounding box center [30, 119] width 9 height 12
select select "6798"
select select "service"
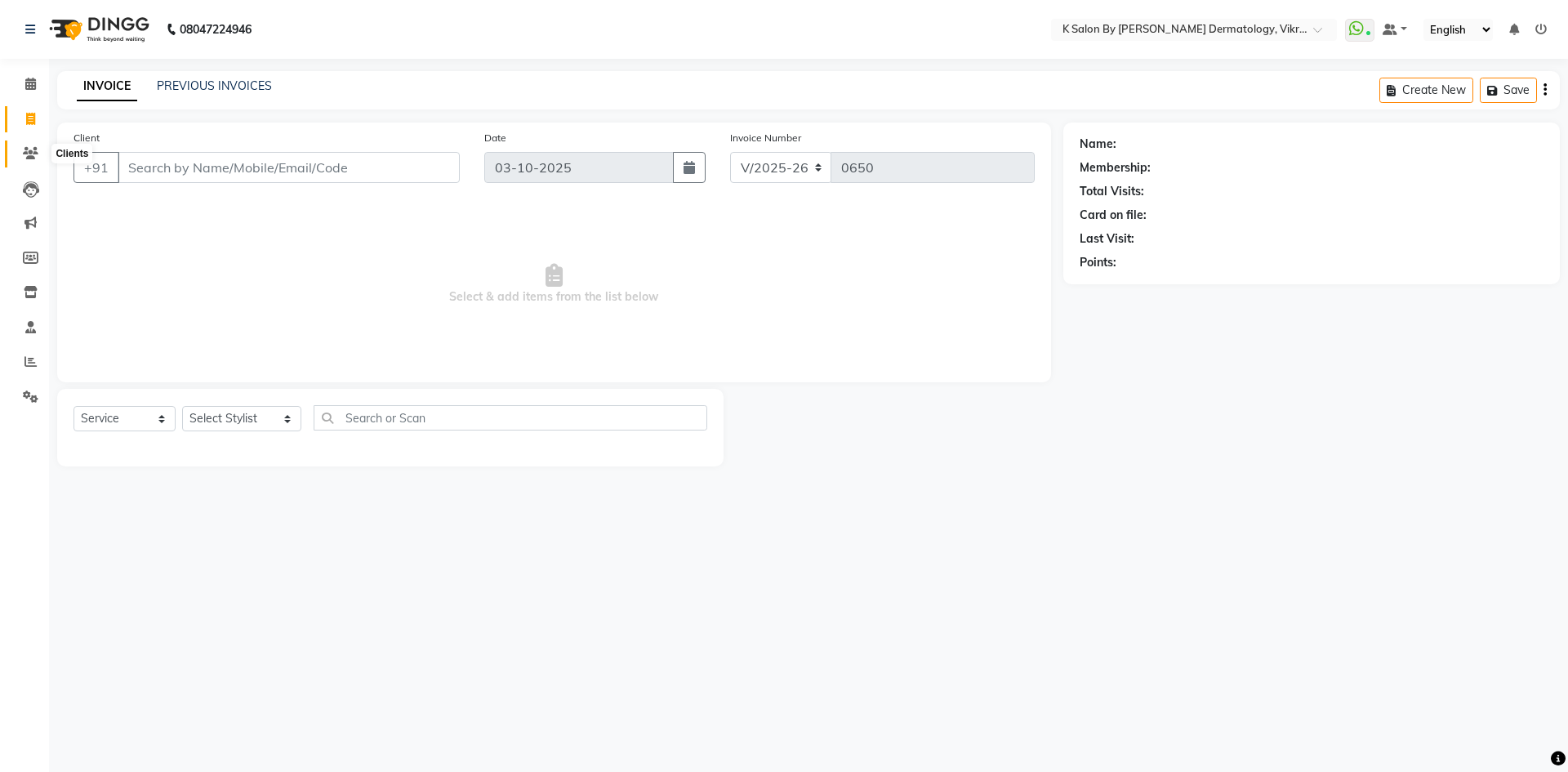
click at [26, 152] on icon at bounding box center [30, 153] width 16 height 12
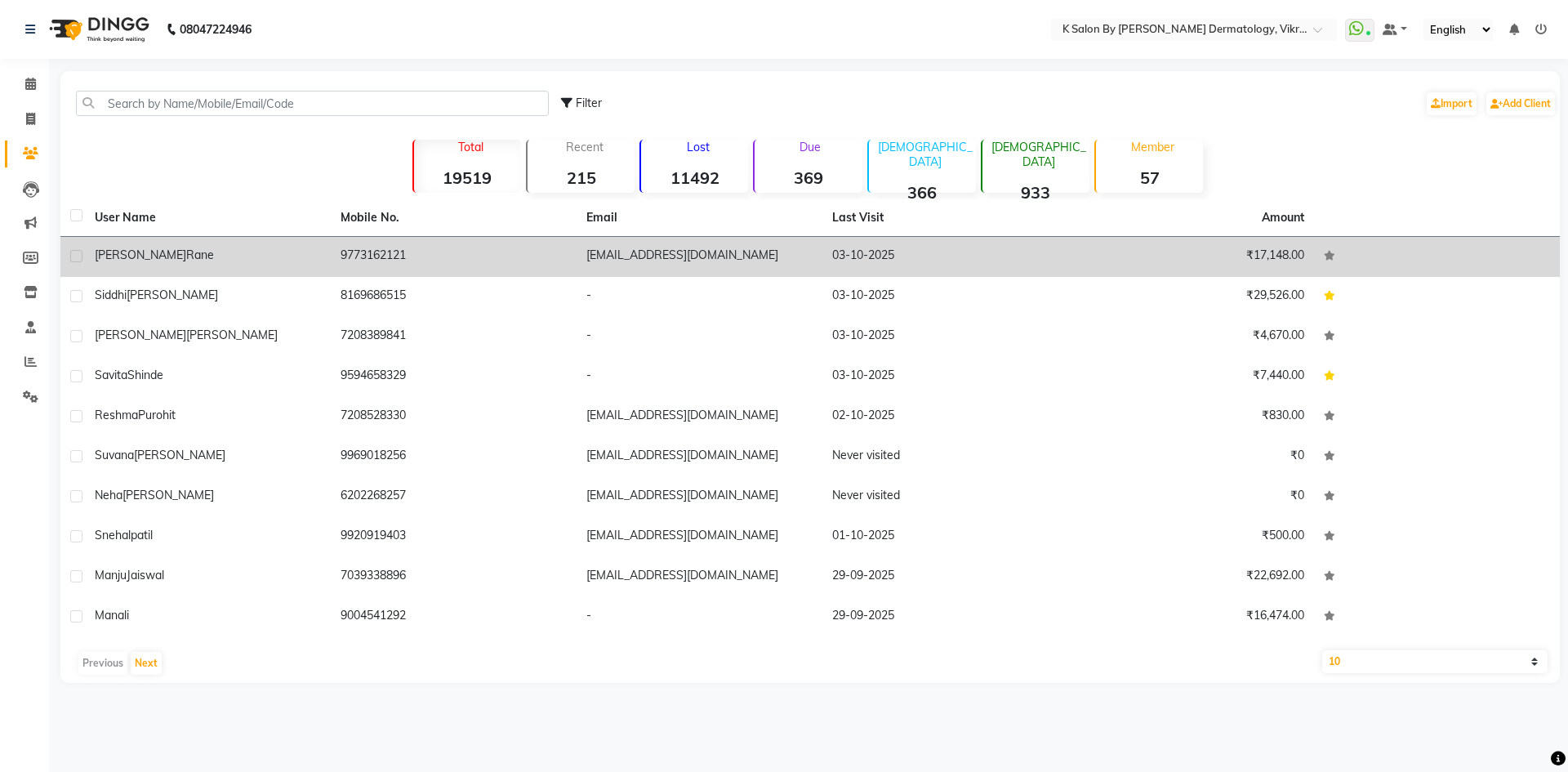
click at [72, 251] on label at bounding box center [77, 256] width 12 height 12
click at [72, 251] on input "checkbox" at bounding box center [76, 256] width 11 height 11
checkbox input "true"
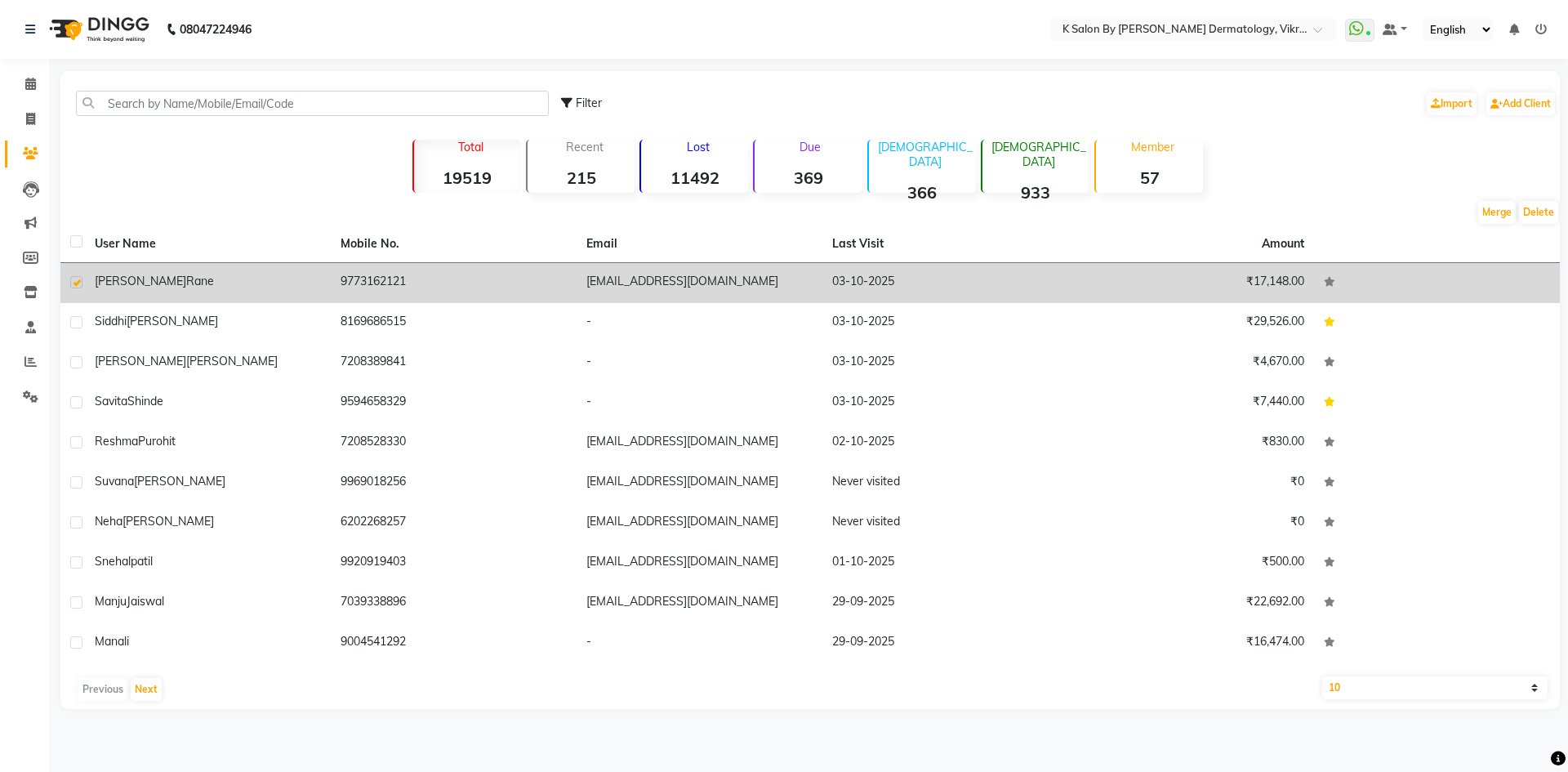
click at [395, 280] on td "9773162121" at bounding box center [453, 283] width 246 height 40
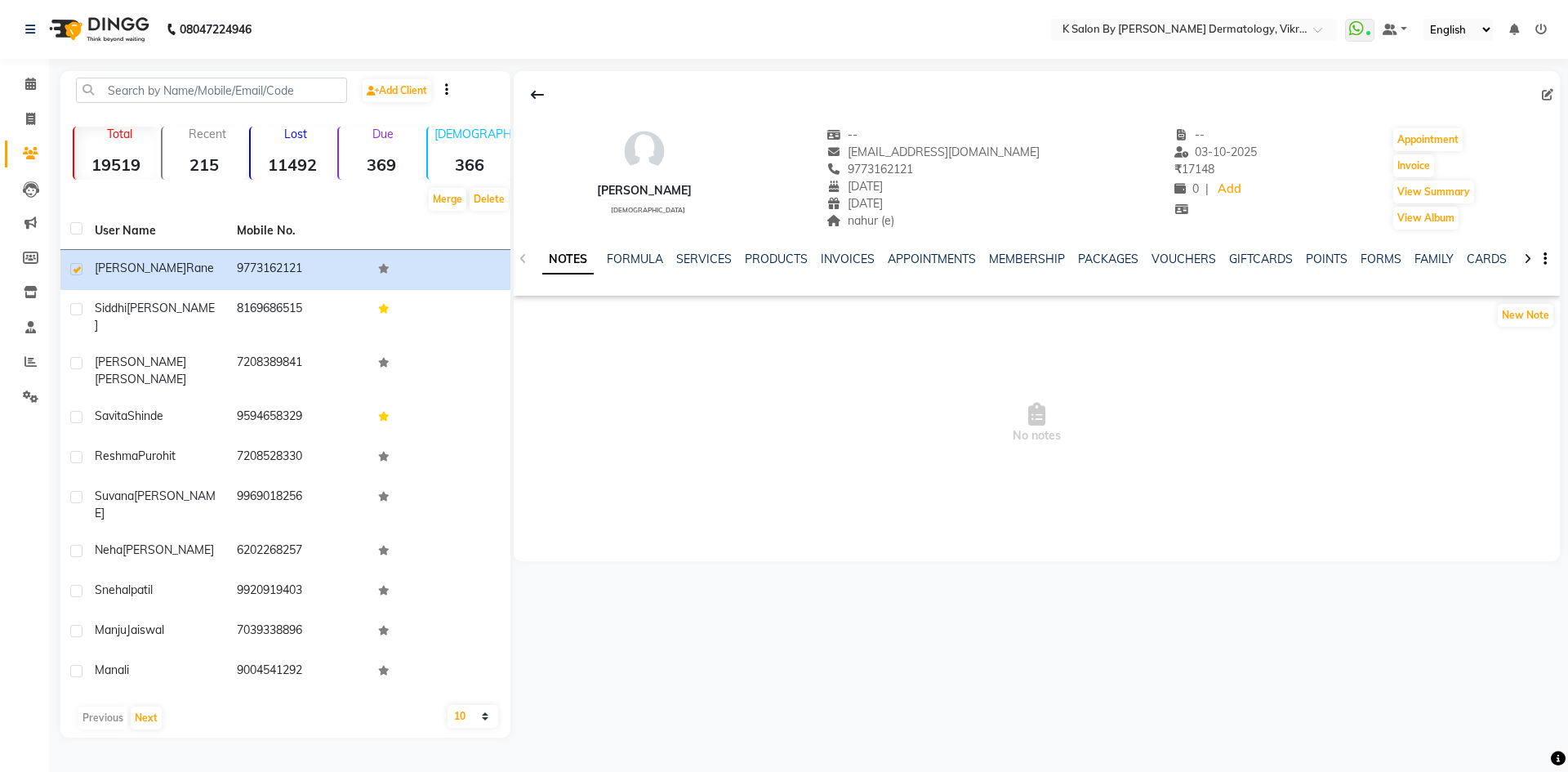
click at [1094, 247] on div "NOTES FORMULA SERVICES PRODUCTS INVOICES APPOINTMENTS MEMBERSHIP PACKAGES VOUCH…" at bounding box center [1037, 259] width 1046 height 56
click at [1100, 257] on link "PACKAGES" at bounding box center [1109, 258] width 61 height 15
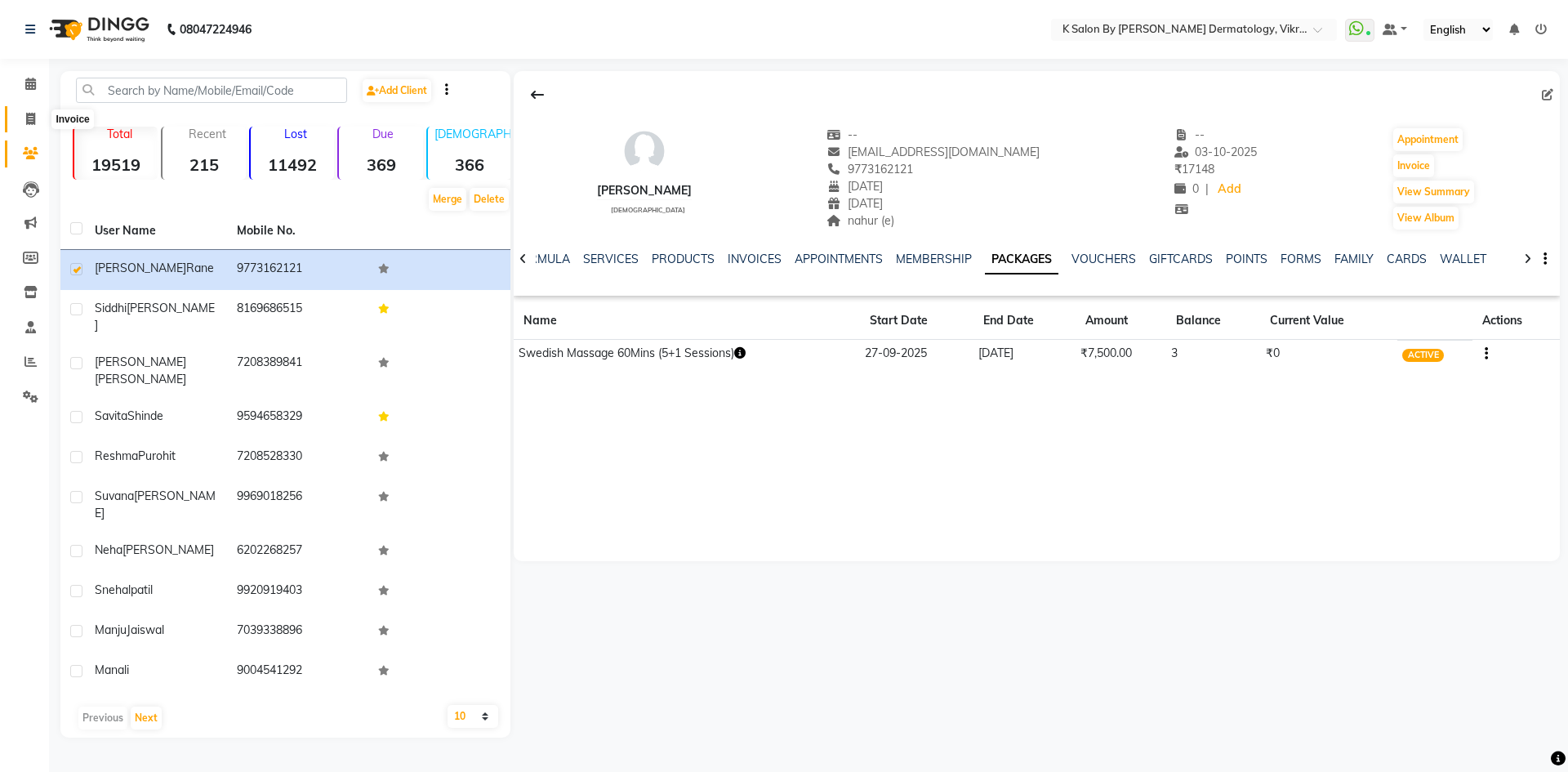
click at [27, 115] on icon at bounding box center [30, 119] width 9 height 12
select select "6798"
select select "service"
